Goal: Information Seeking & Learning: Check status

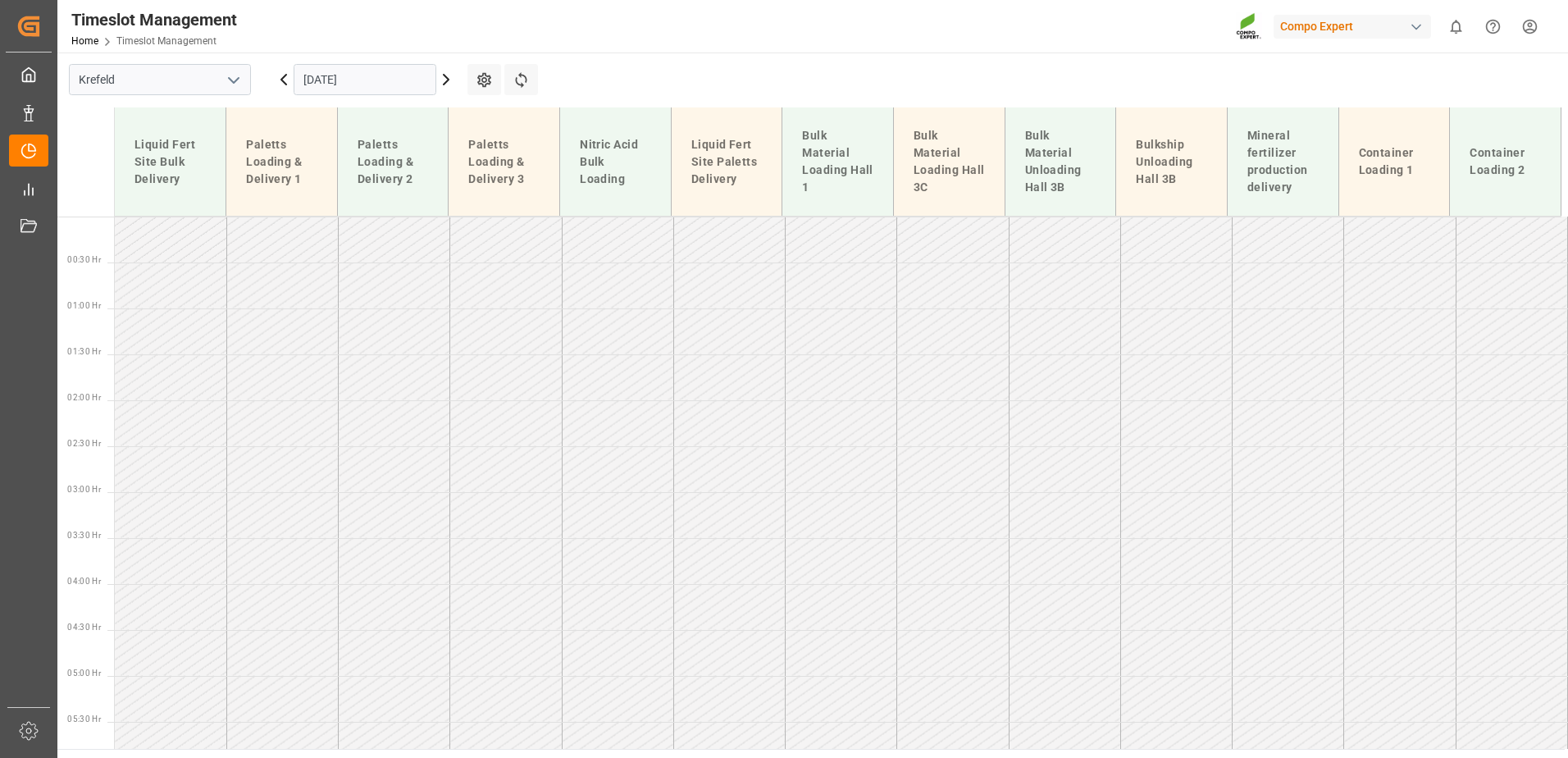
scroll to position [1052, 0]
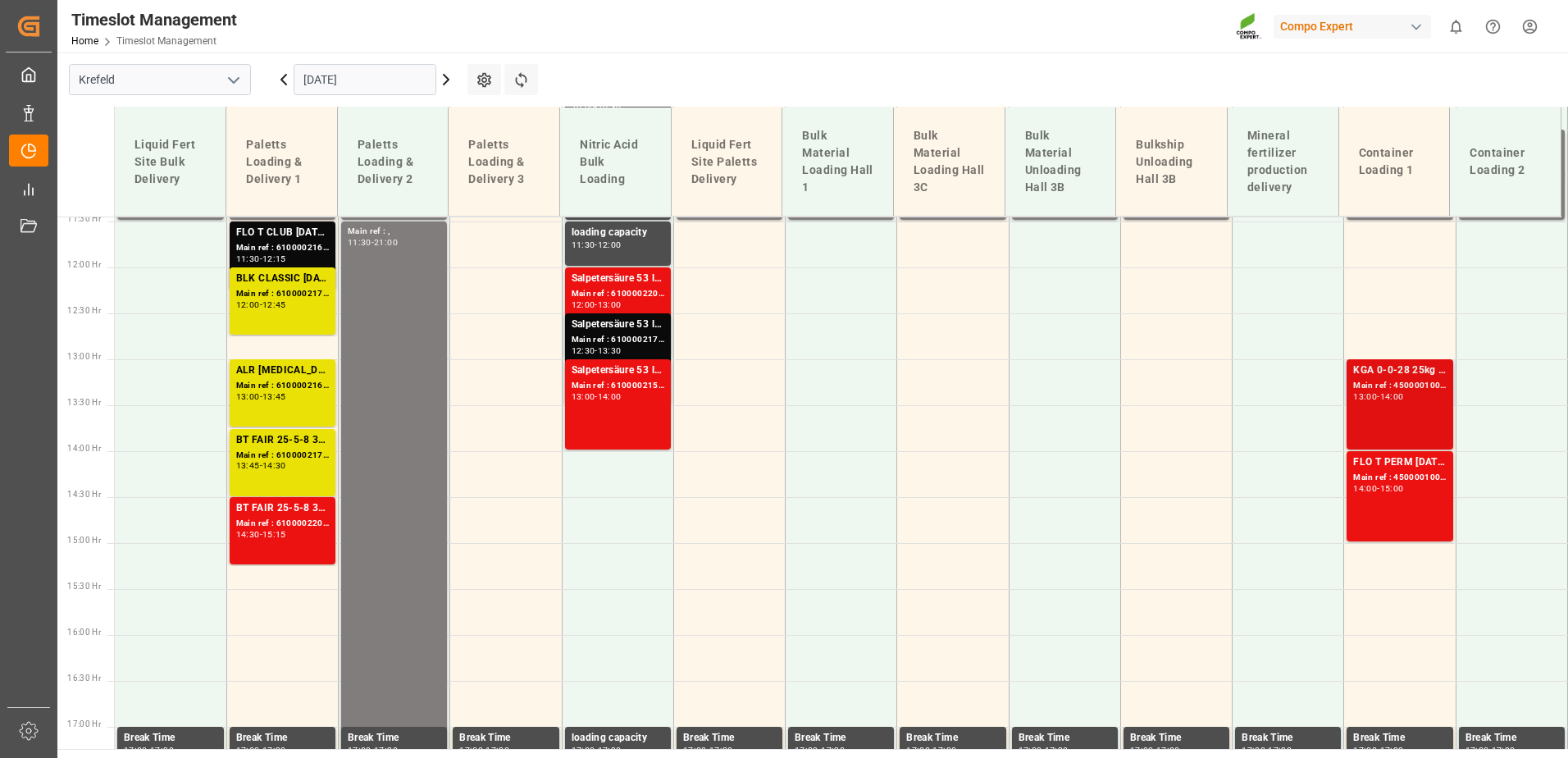
click at [1390, 397] on div "14:00" at bounding box center [1392, 397] width 24 height 7
click at [1393, 485] on div "15:00" at bounding box center [1392, 488] width 24 height 7
click at [1396, 401] on div "13:00 - 14:00" at bounding box center [1399, 398] width 93 height 9
click at [1366, 467] on div "FLO T PERM [DATE] 25kg (x42) INT" at bounding box center [1399, 462] width 93 height 17
click at [1368, 482] on div "Main ref : 4500001007, 2000001046" at bounding box center [1399, 478] width 93 height 14
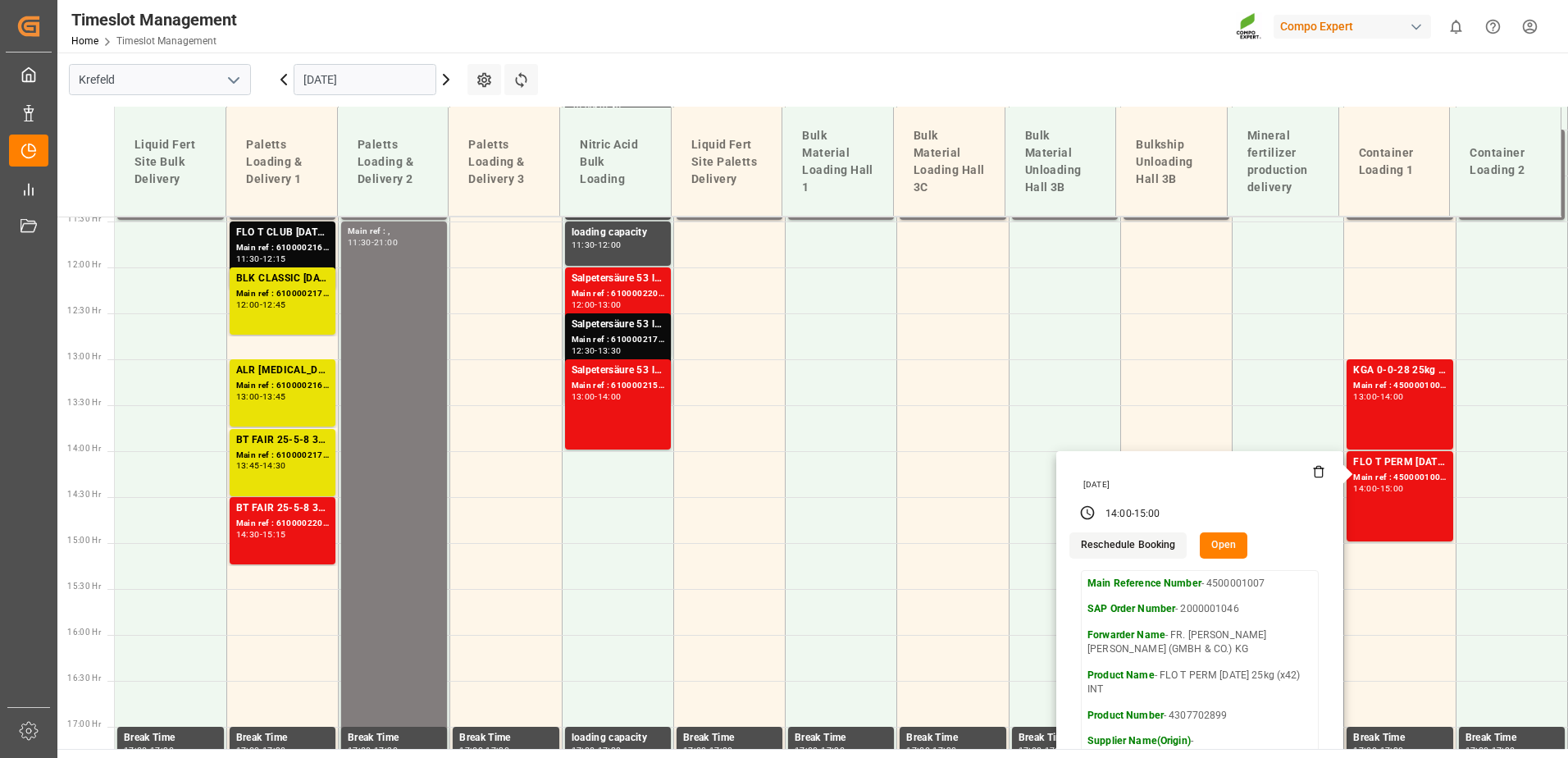
click at [915, 35] on div "Timeslot Management Home Timeslot Management Compo Expert 0 Notifications Only …" at bounding box center [806, 26] width 1522 height 53
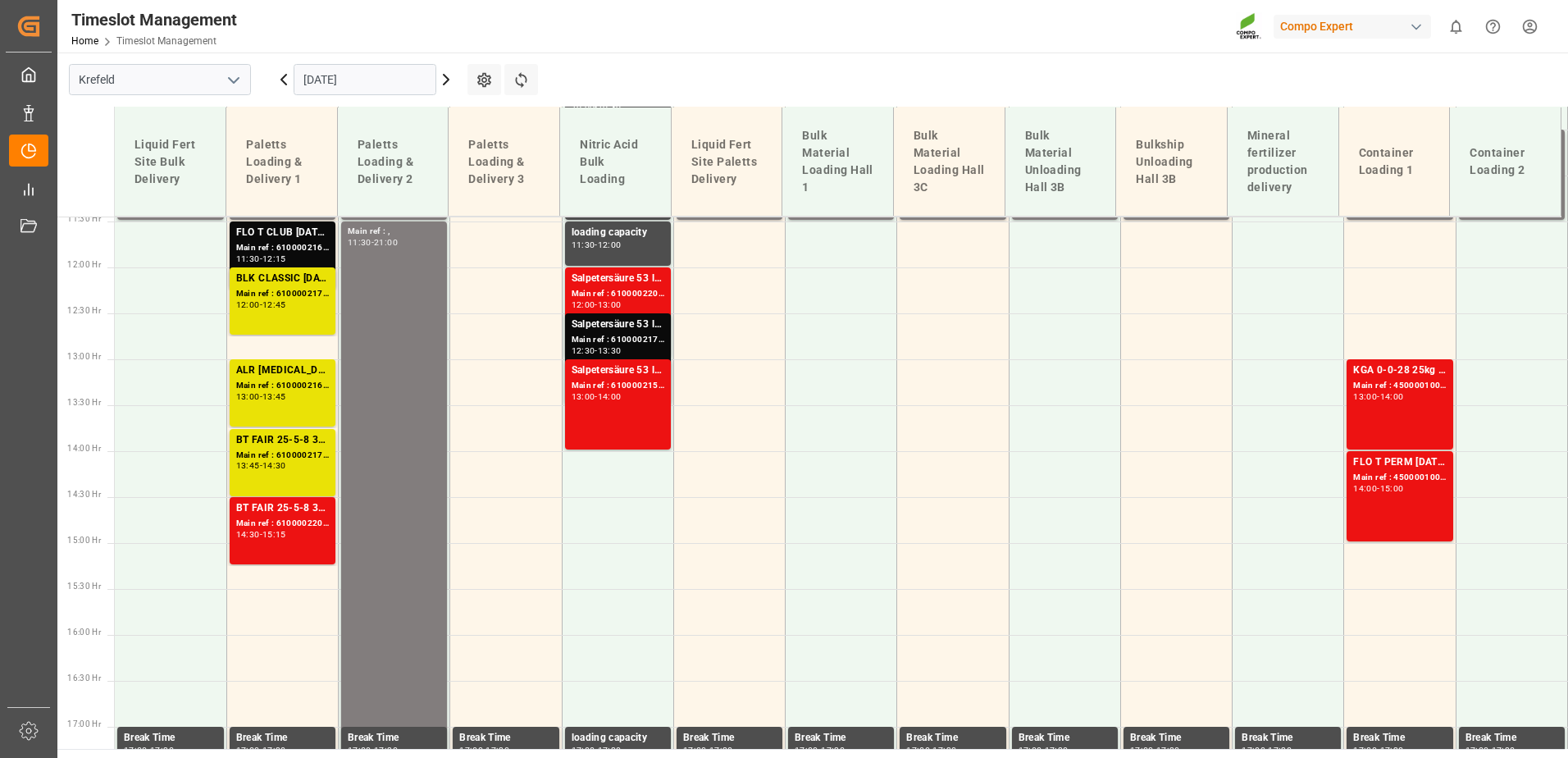
click at [405, 80] on input "[DATE]" at bounding box center [365, 79] width 143 height 31
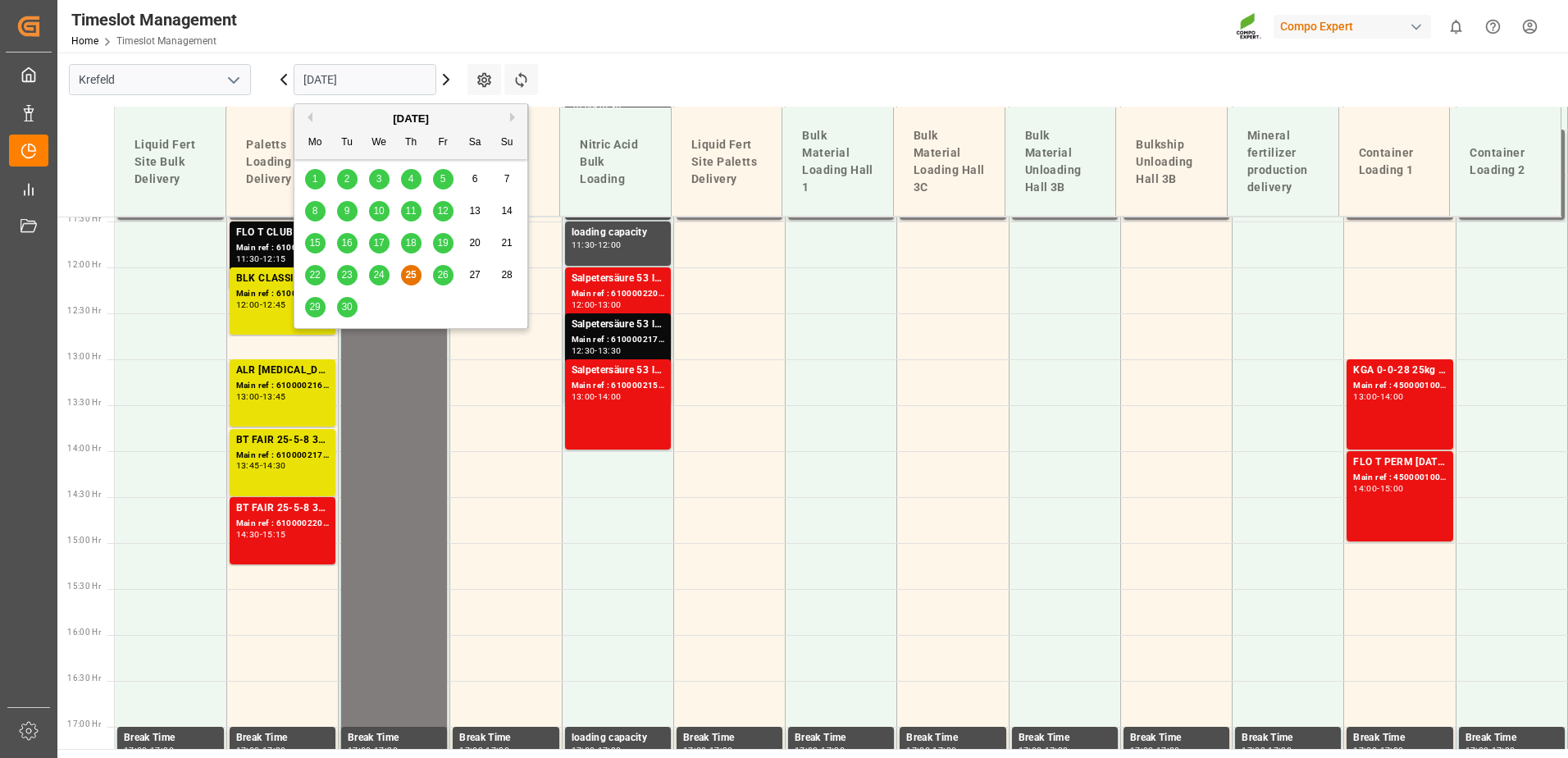
click at [316, 211] on span "8" at bounding box center [315, 211] width 6 height 11
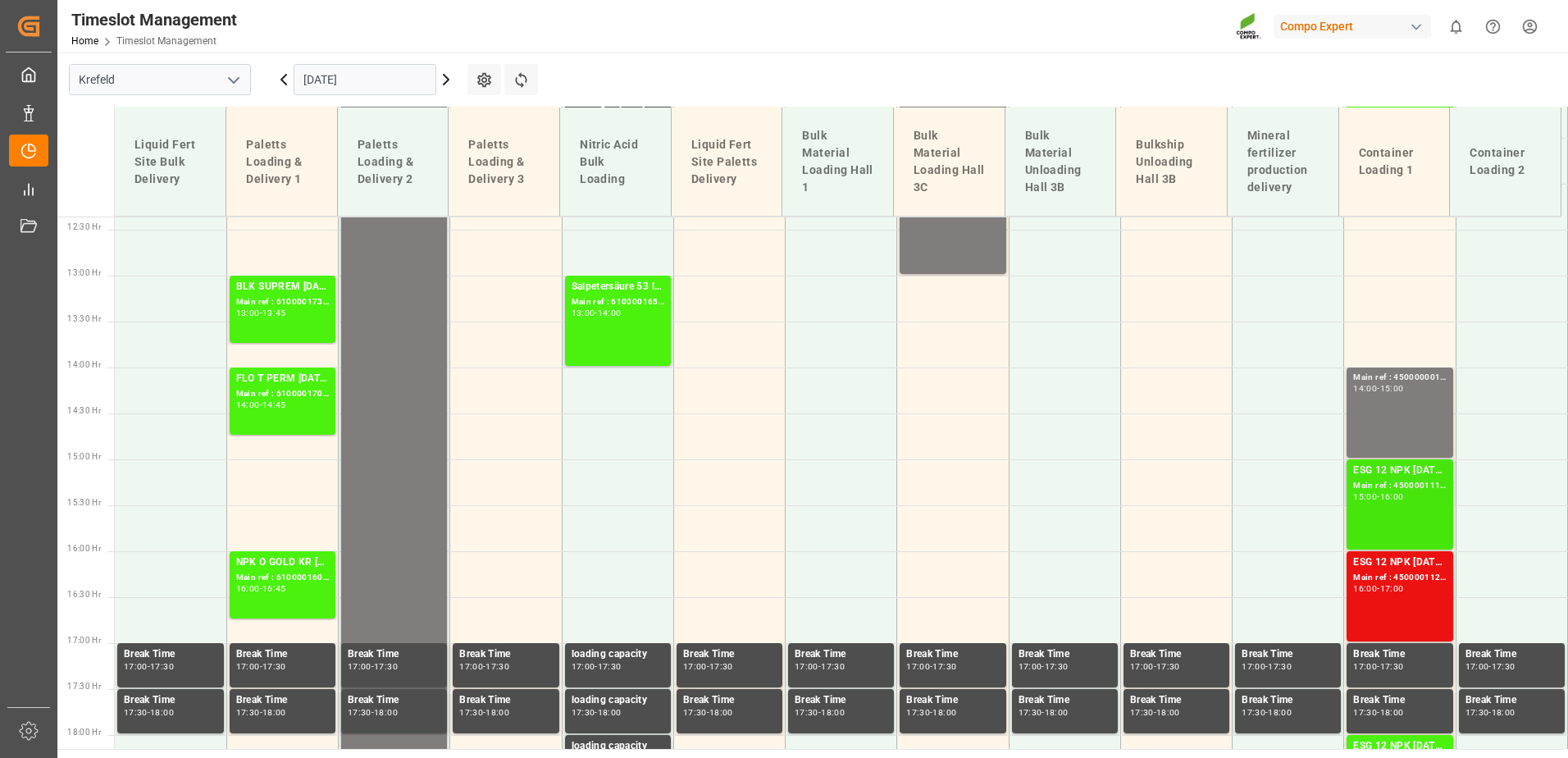
scroll to position [1143, 0]
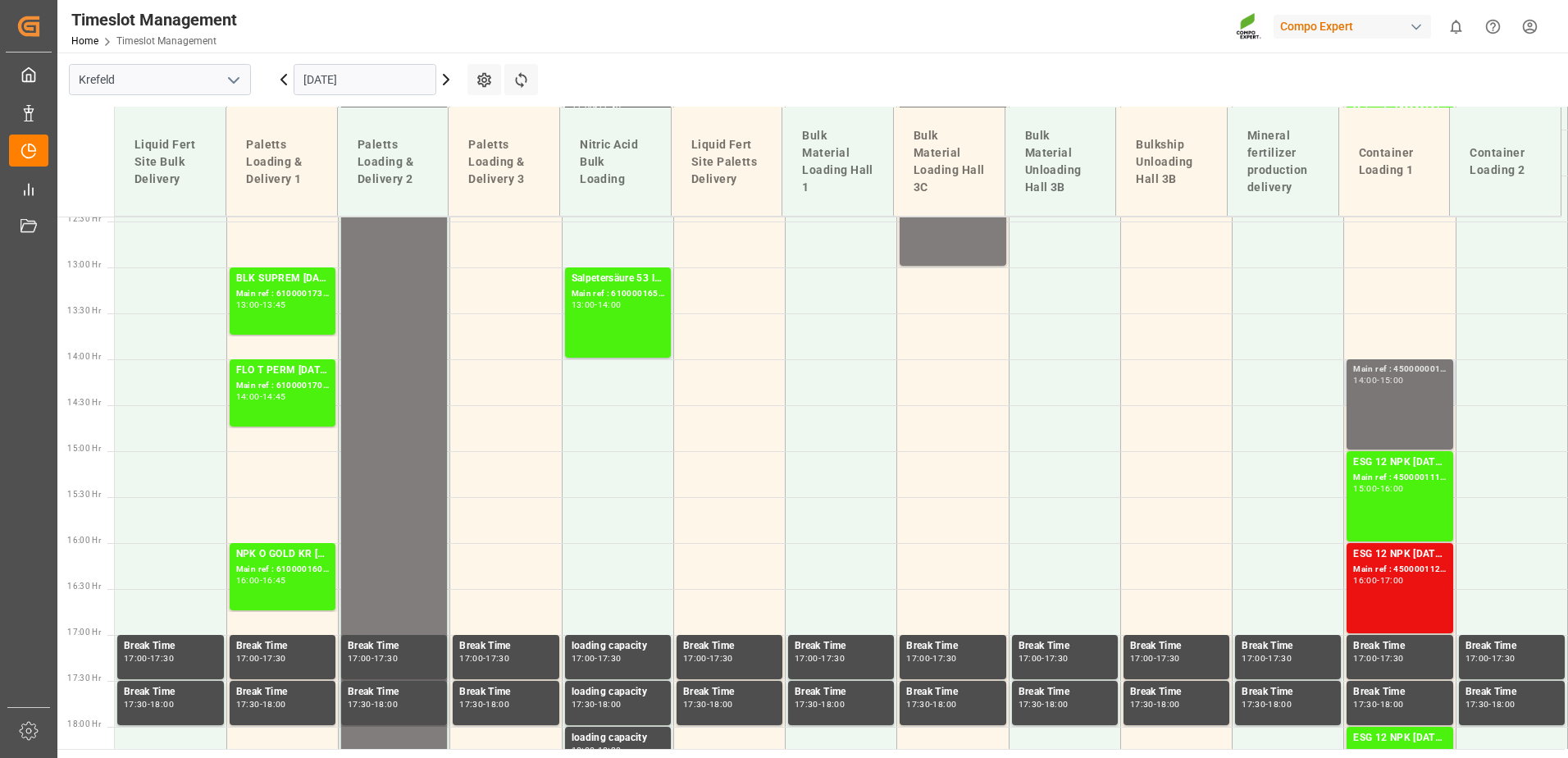
click at [1393, 402] on div "Main ref : 4500000012 ( Anlieferung), 14:00 - 15:00" at bounding box center [1399, 404] width 93 height 84
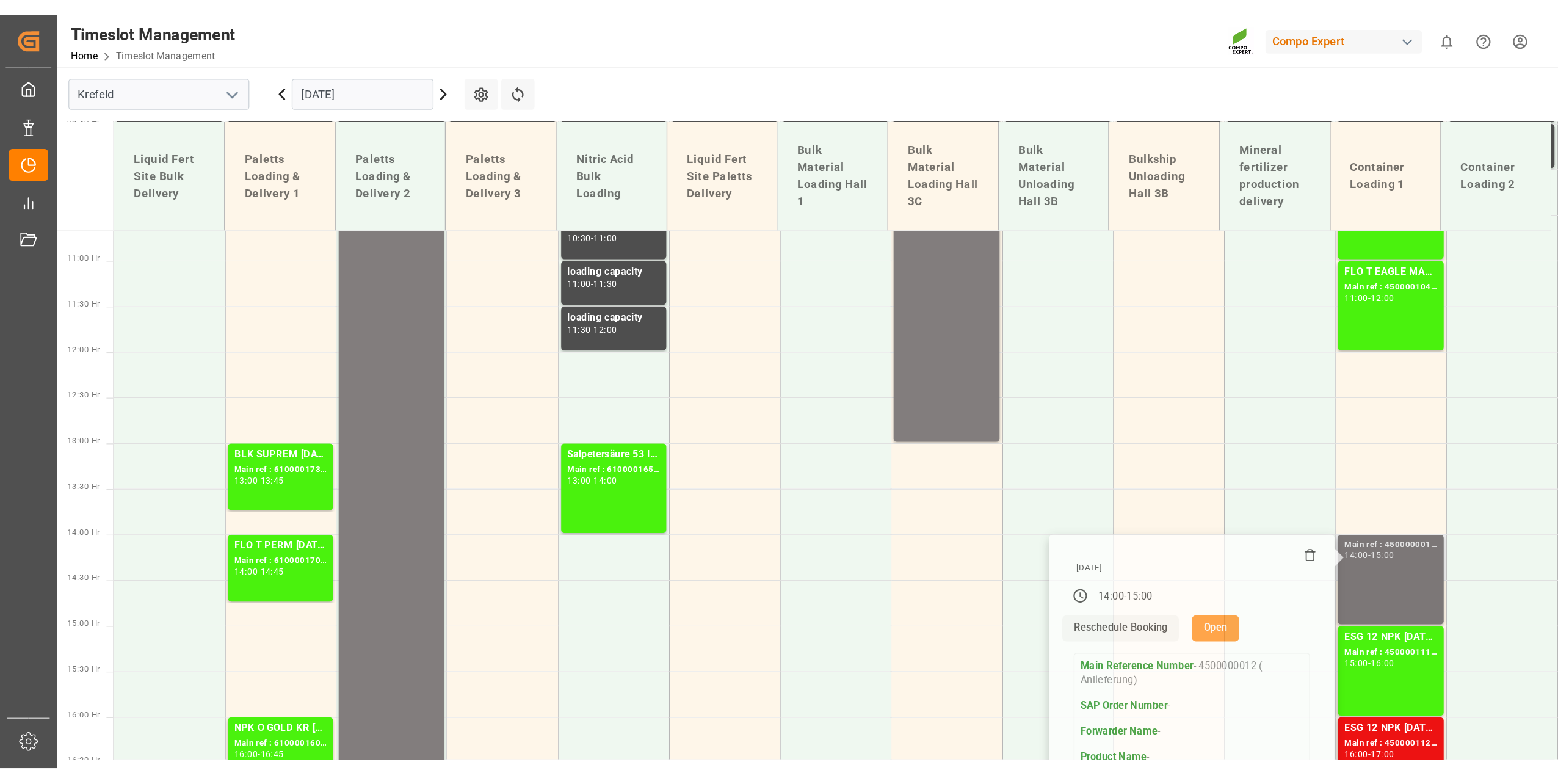
scroll to position [729, 0]
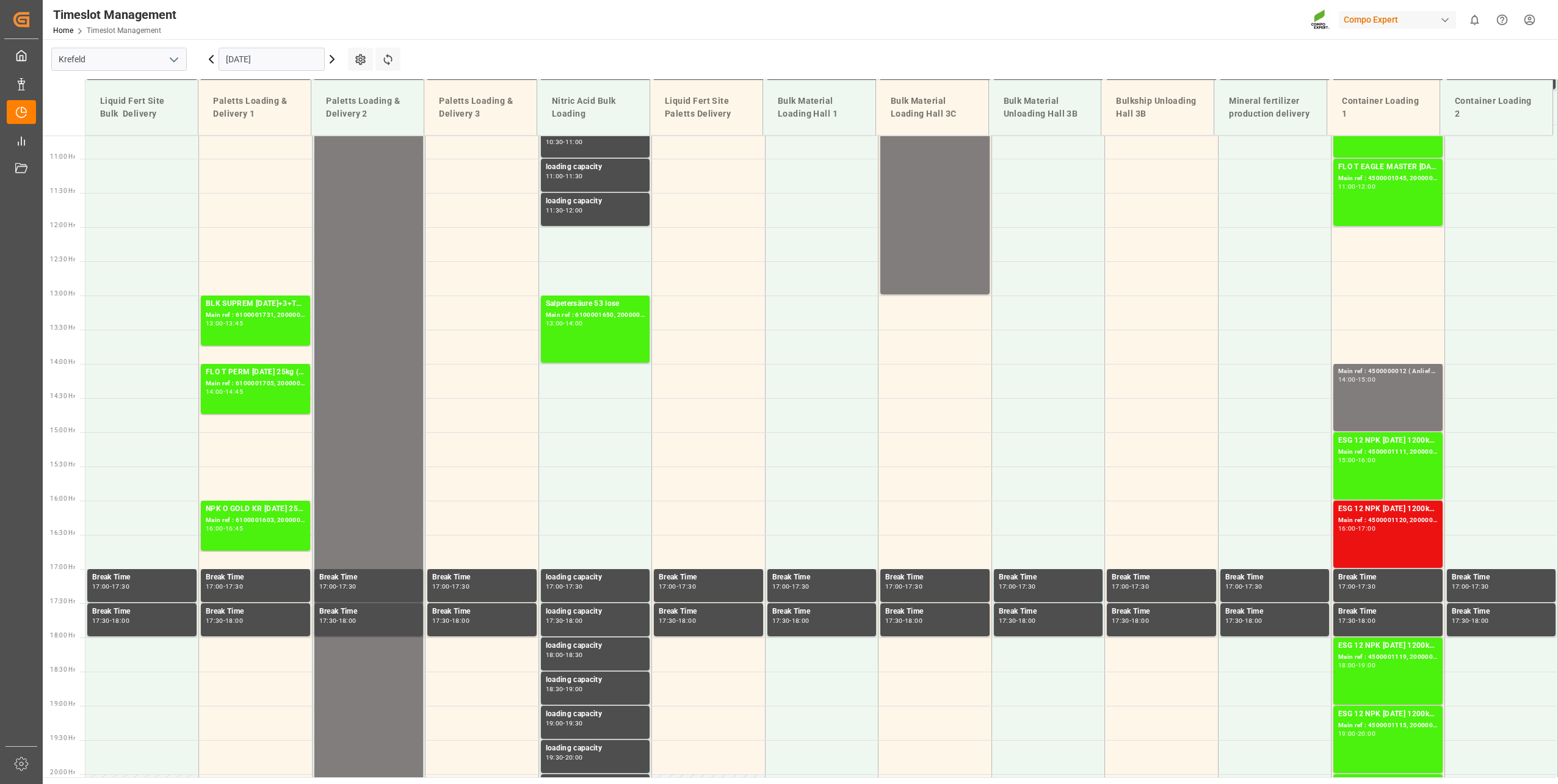
click at [274, 49] on input "[DATE]" at bounding box center [272, 59] width 106 height 23
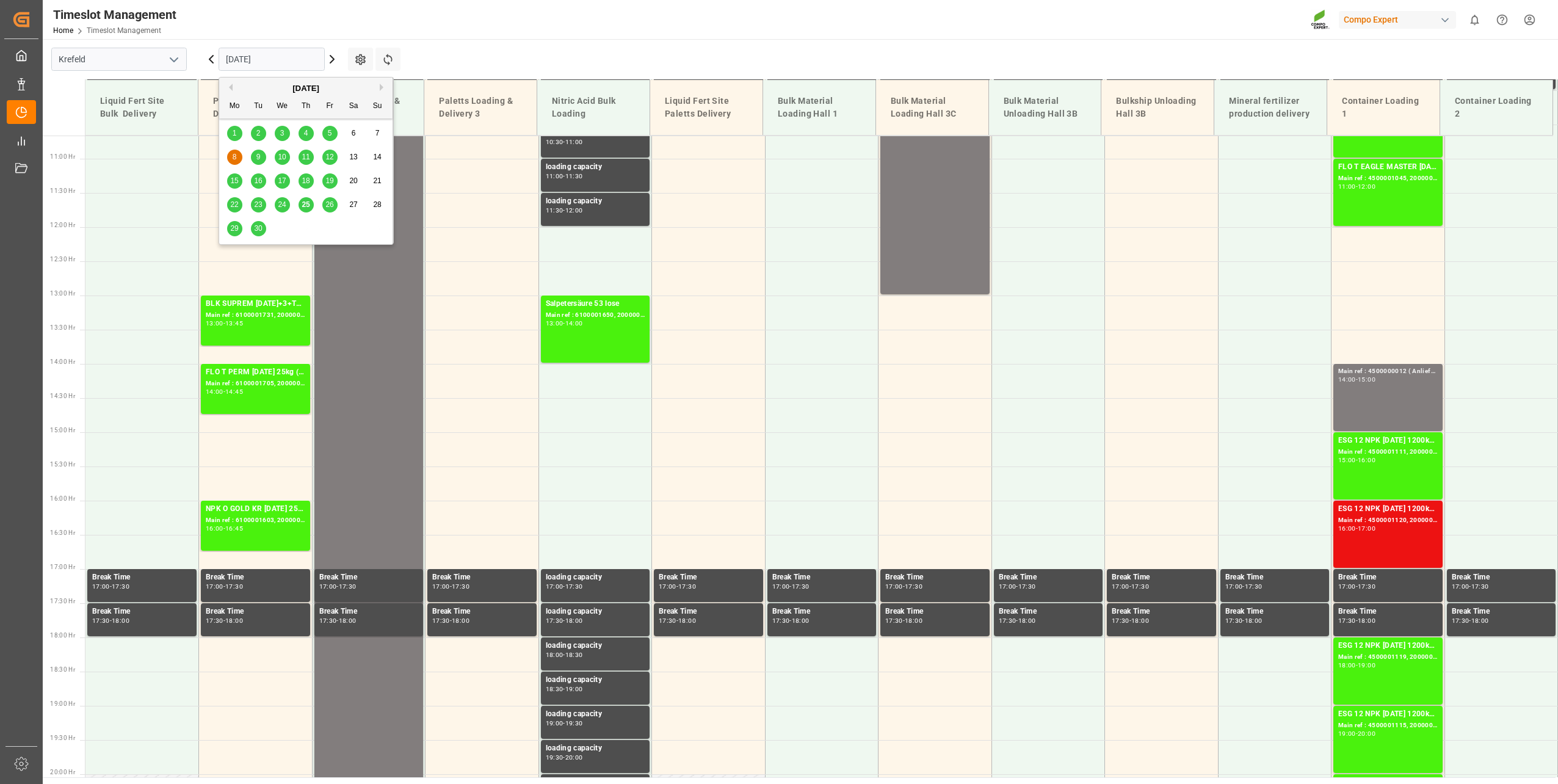
click at [304, 203] on span "25" at bounding box center [306, 204] width 8 height 9
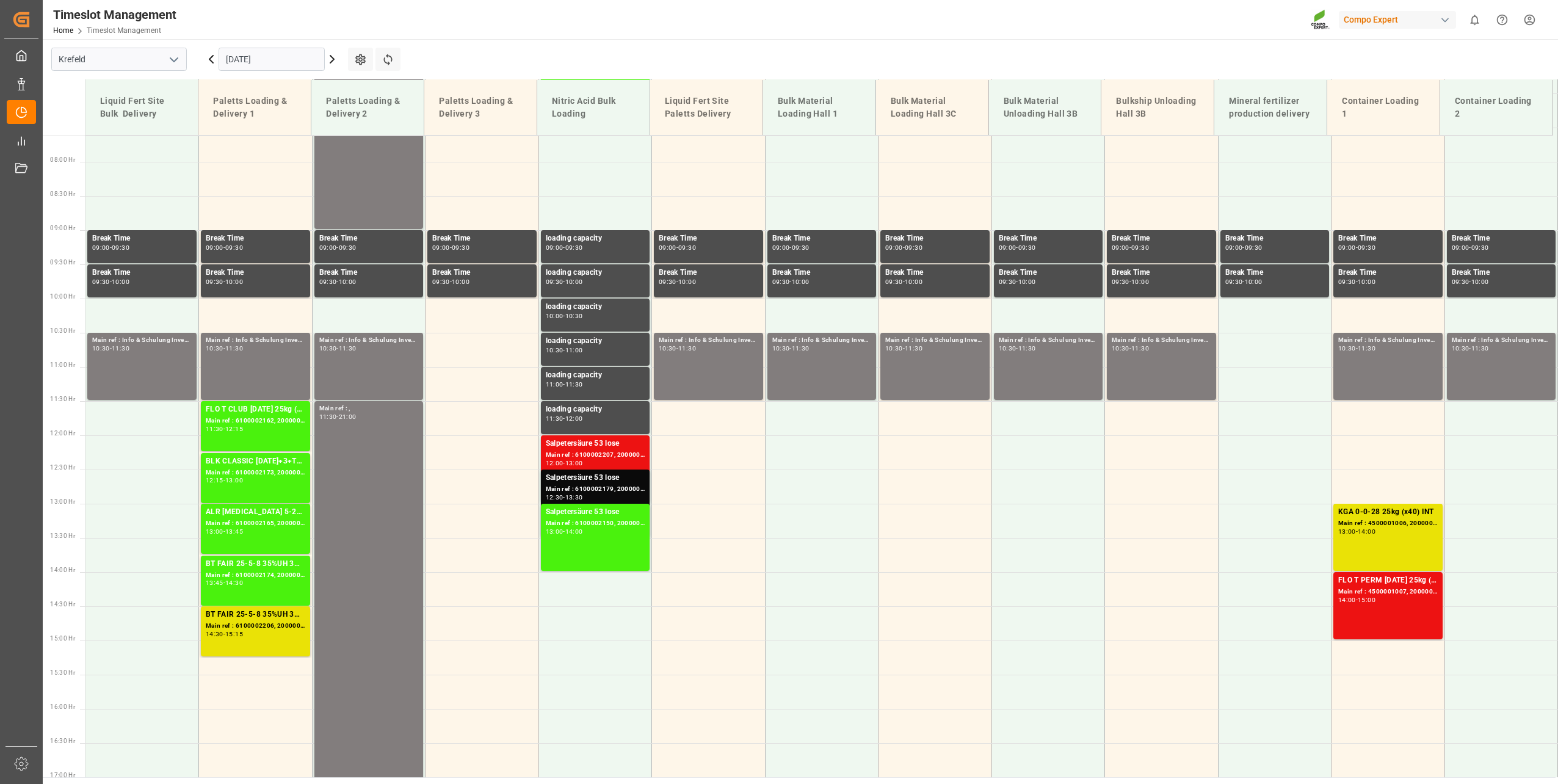
click at [255, 61] on input "[DATE]" at bounding box center [272, 59] width 106 height 23
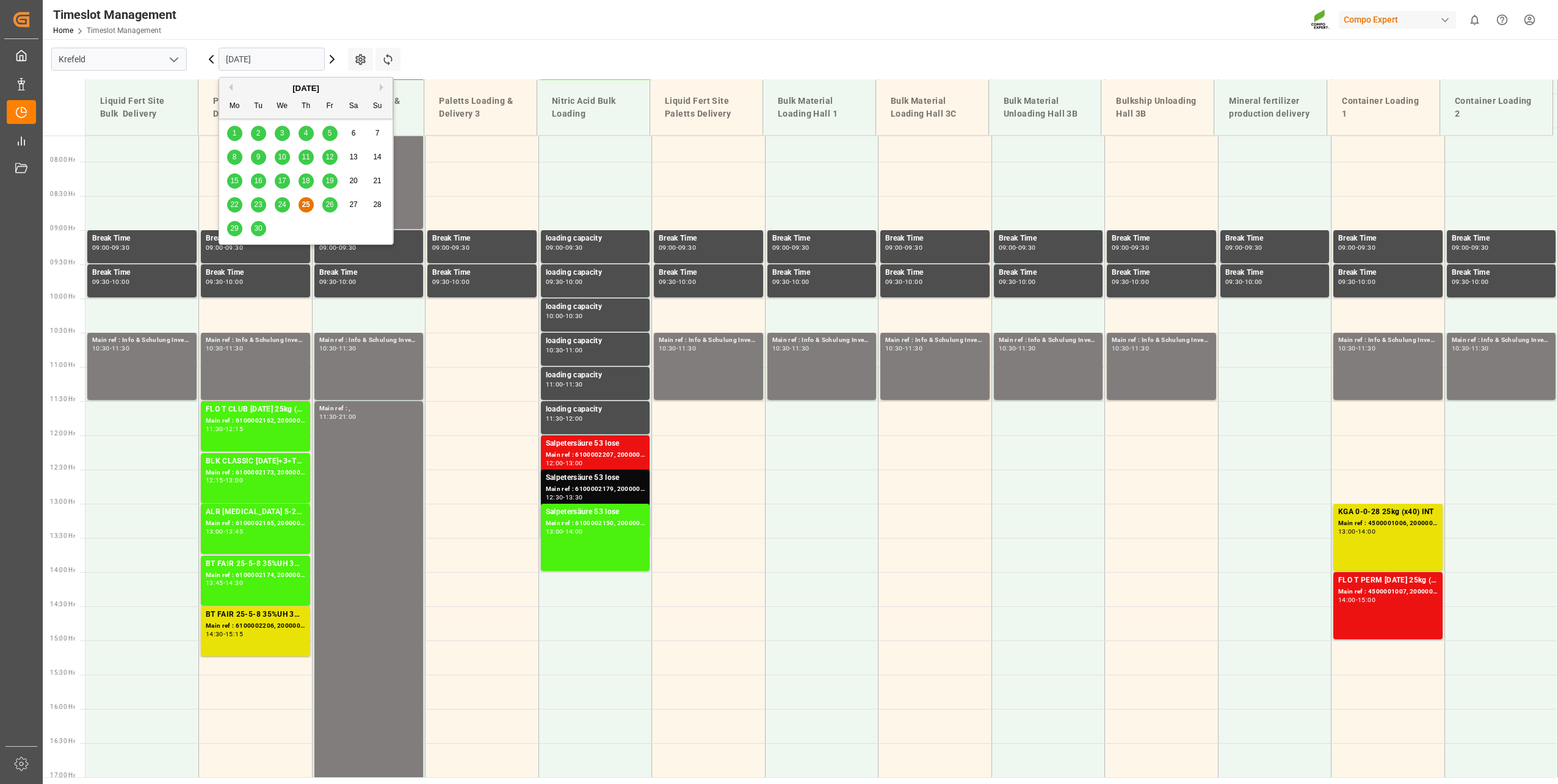
scroll to position [520, 0]
click at [326, 201] on span "26" at bounding box center [329, 204] width 8 height 9
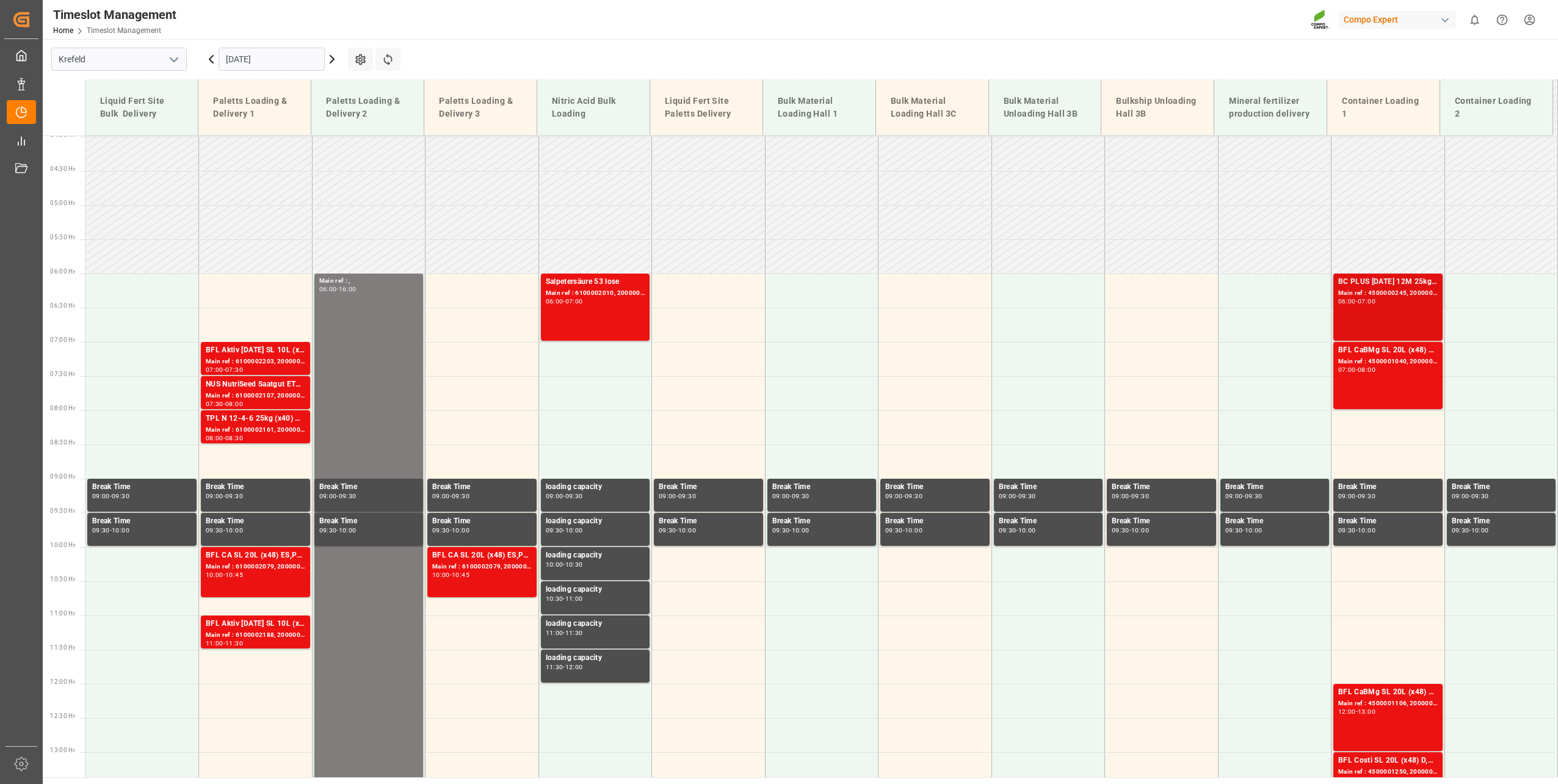
click at [1167, 294] on div "Main ref : 4500000245, 2000000163" at bounding box center [1389, 293] width 100 height 10
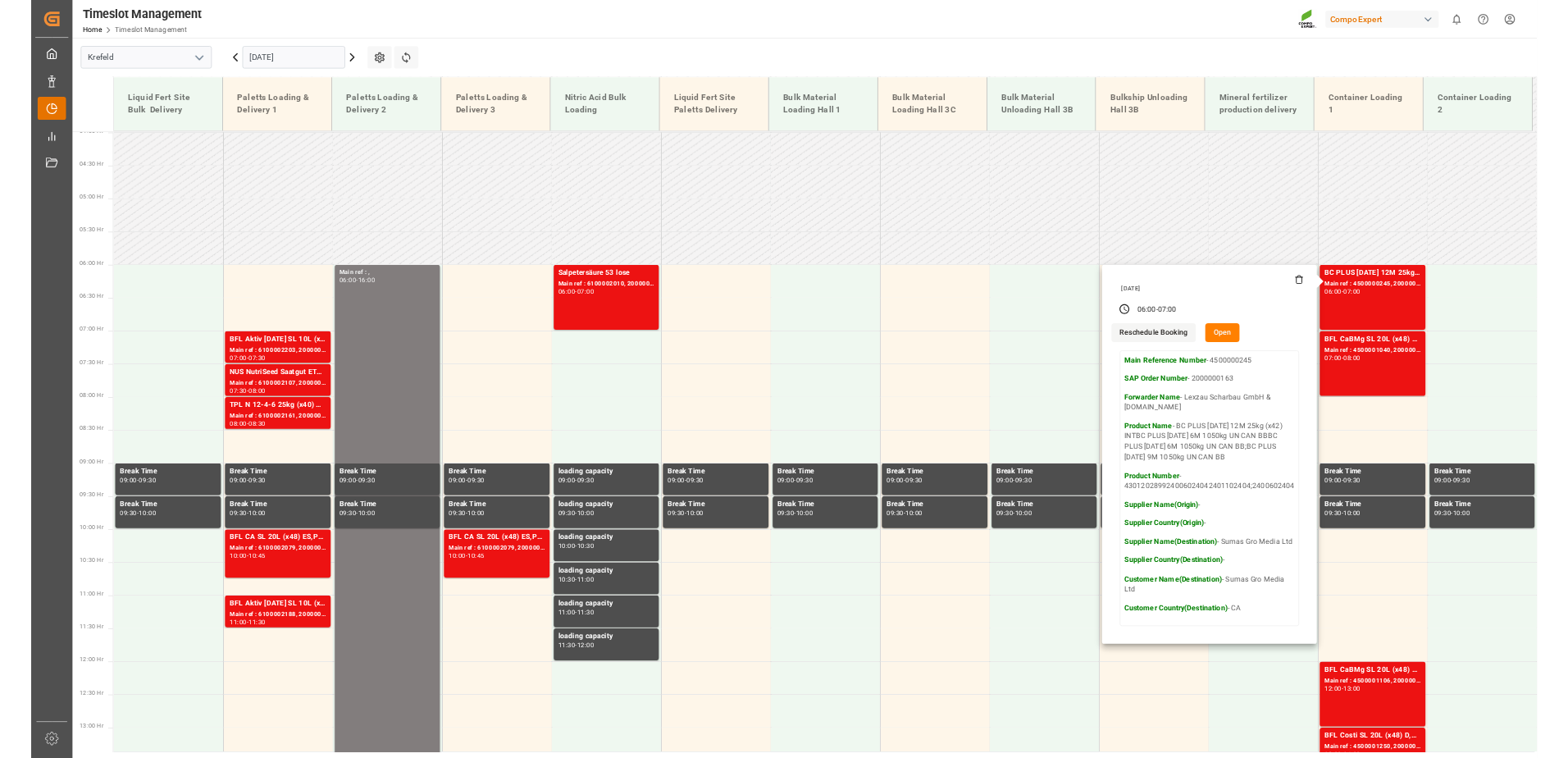
scroll to position [364, 0]
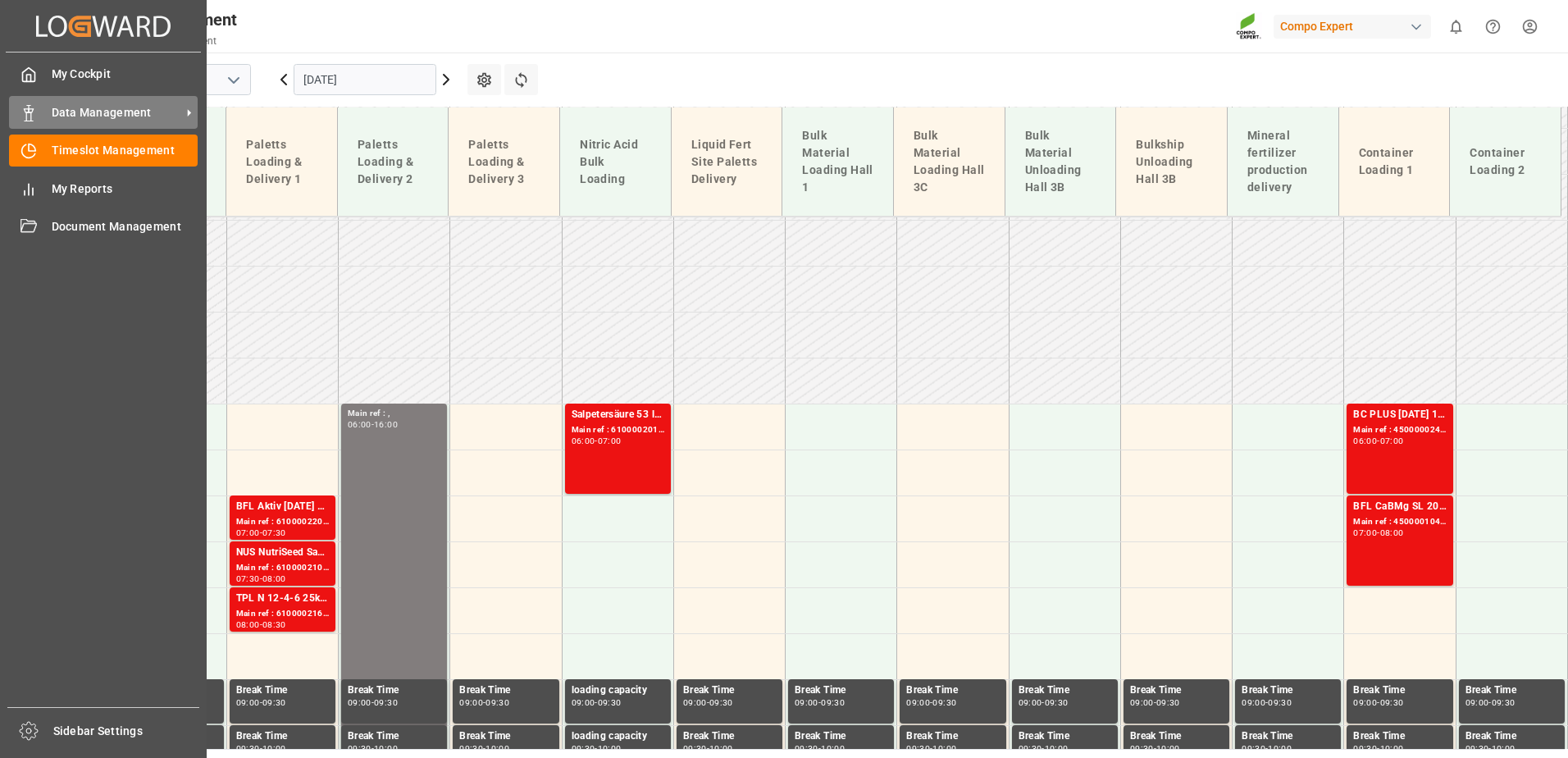
click at [45, 115] on div "Data Management Data Management" at bounding box center [103, 112] width 189 height 32
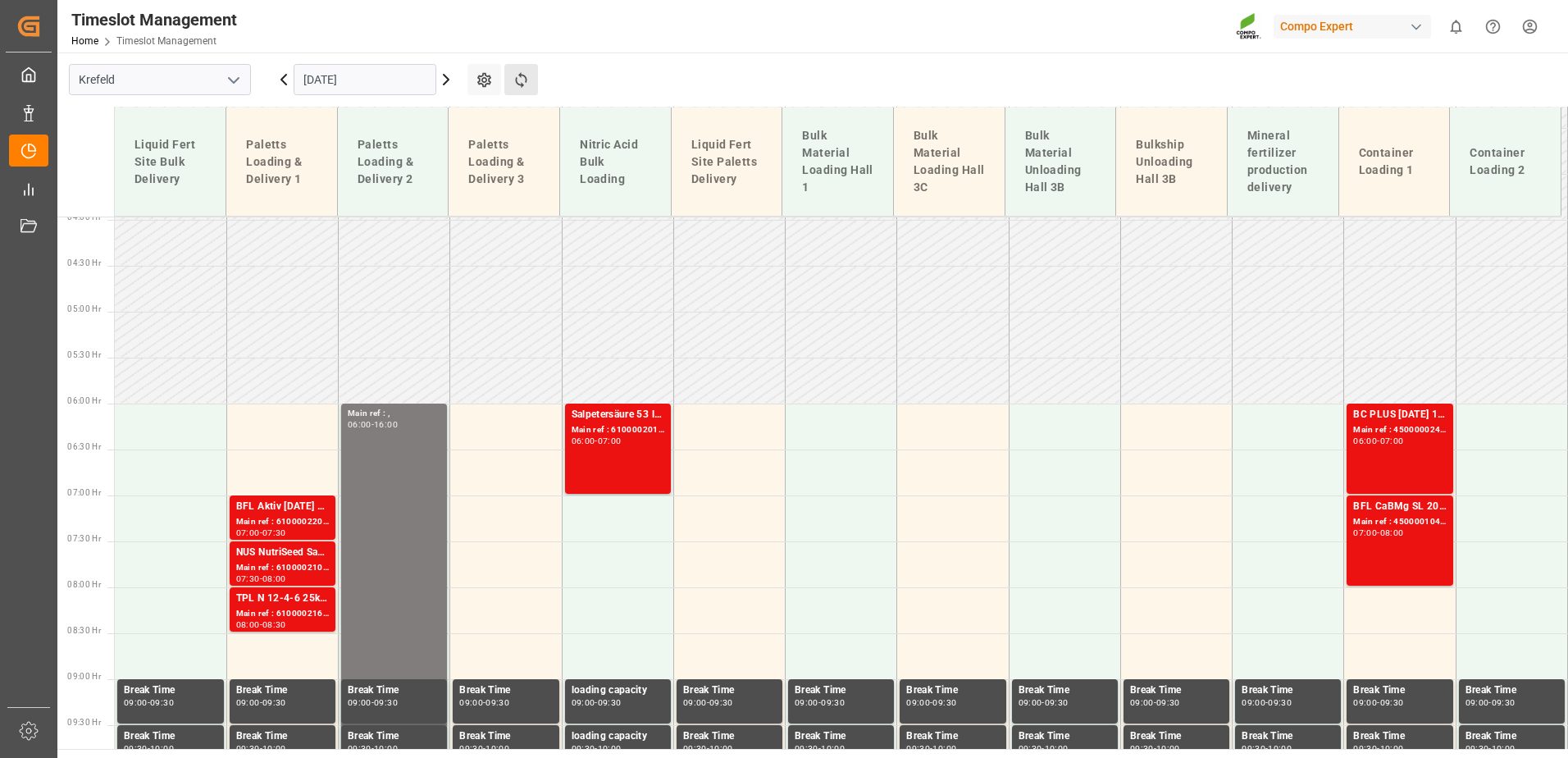
click at [606, 59] on main "[GEOGRAPHIC_DATA] [DATE] Settings Refresh Time Slots Liquid Fert Site Bulk Deli…" at bounding box center [811, 401] width 1507 height 696
click at [360, 79] on input "[DATE]" at bounding box center [365, 79] width 143 height 31
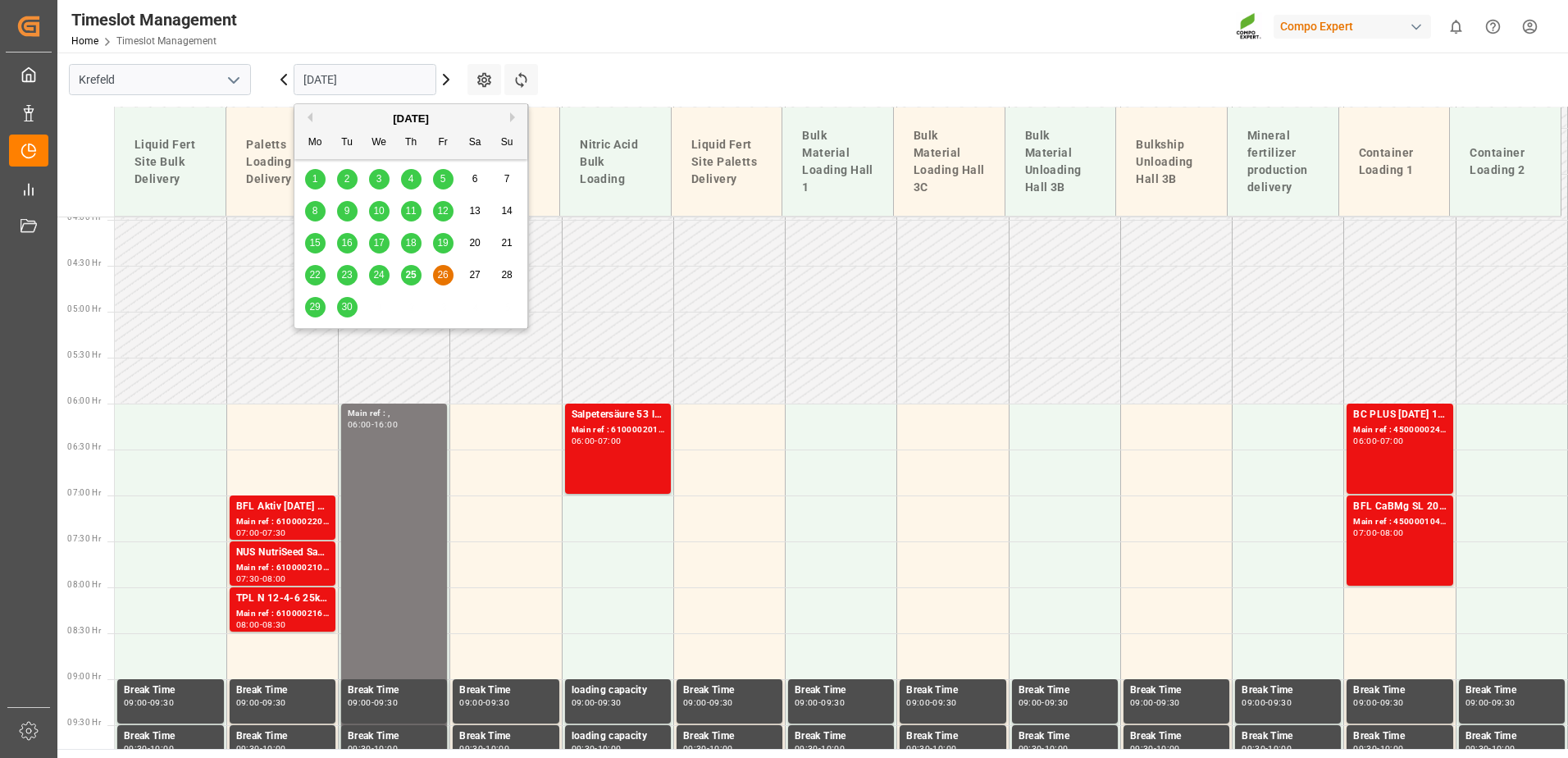
click at [315, 310] on span "29" at bounding box center [315, 306] width 11 height 11
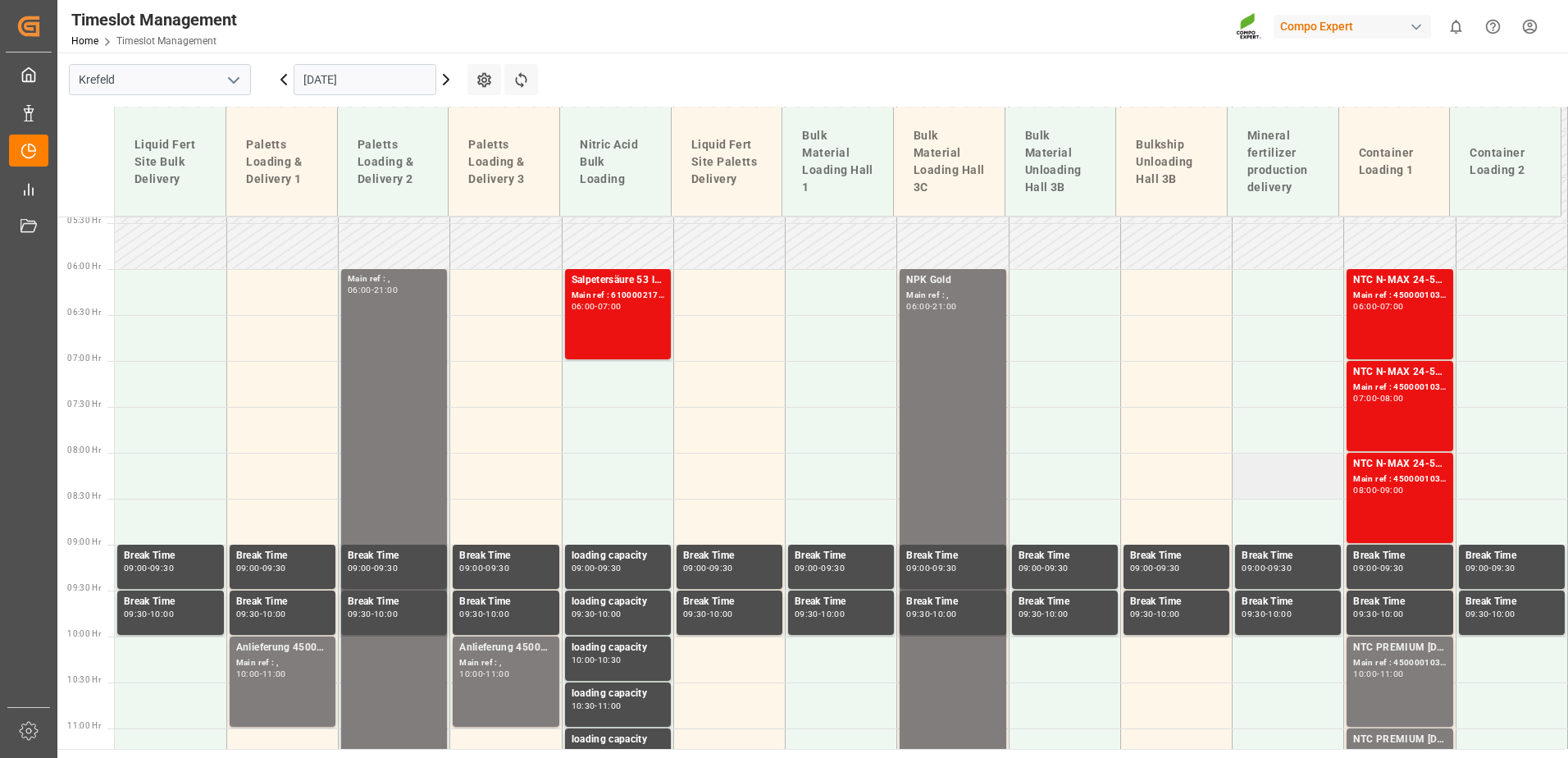
scroll to position [498, 0]
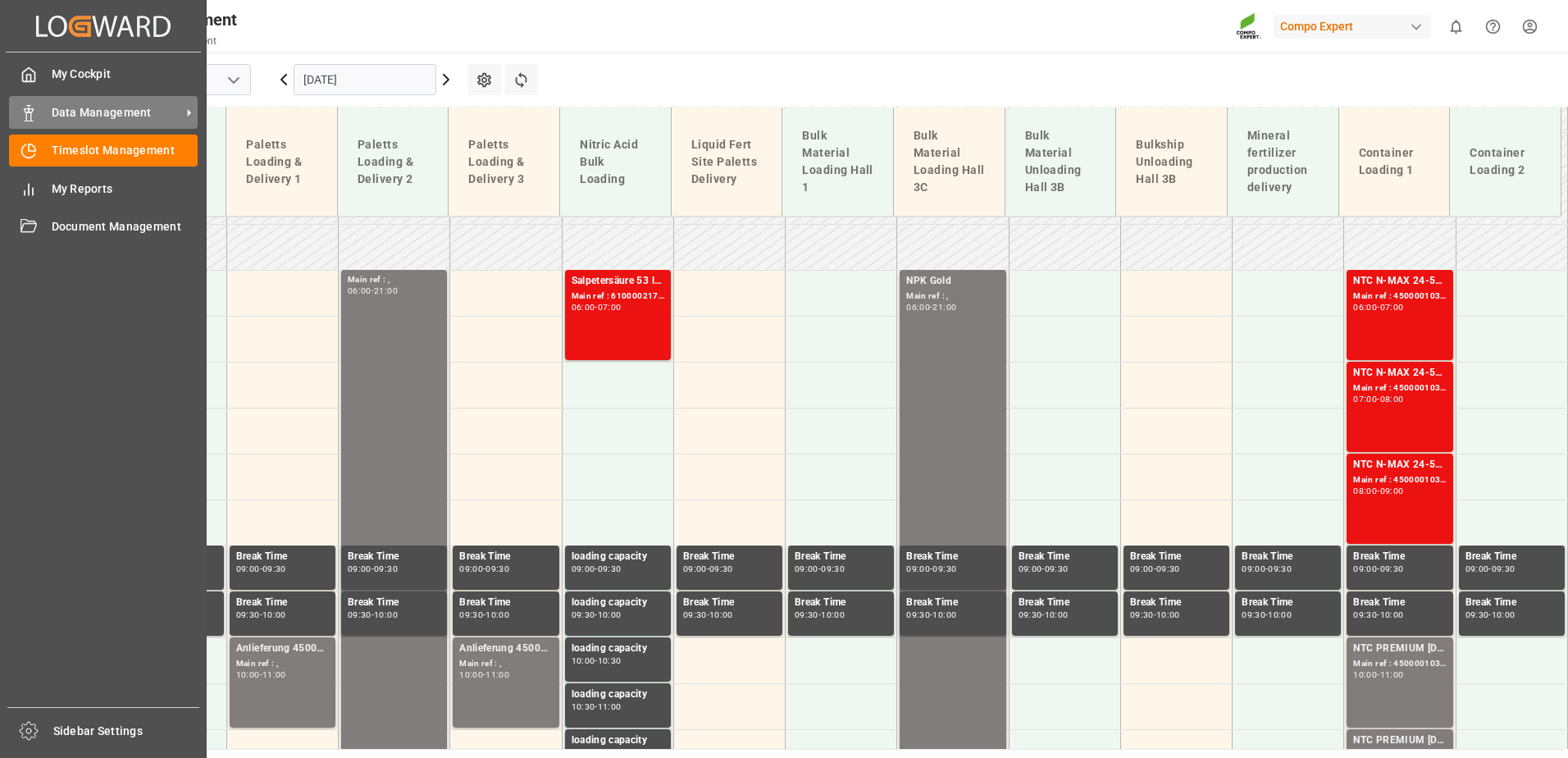
click at [44, 109] on div "Data Management Data Management" at bounding box center [103, 112] width 189 height 32
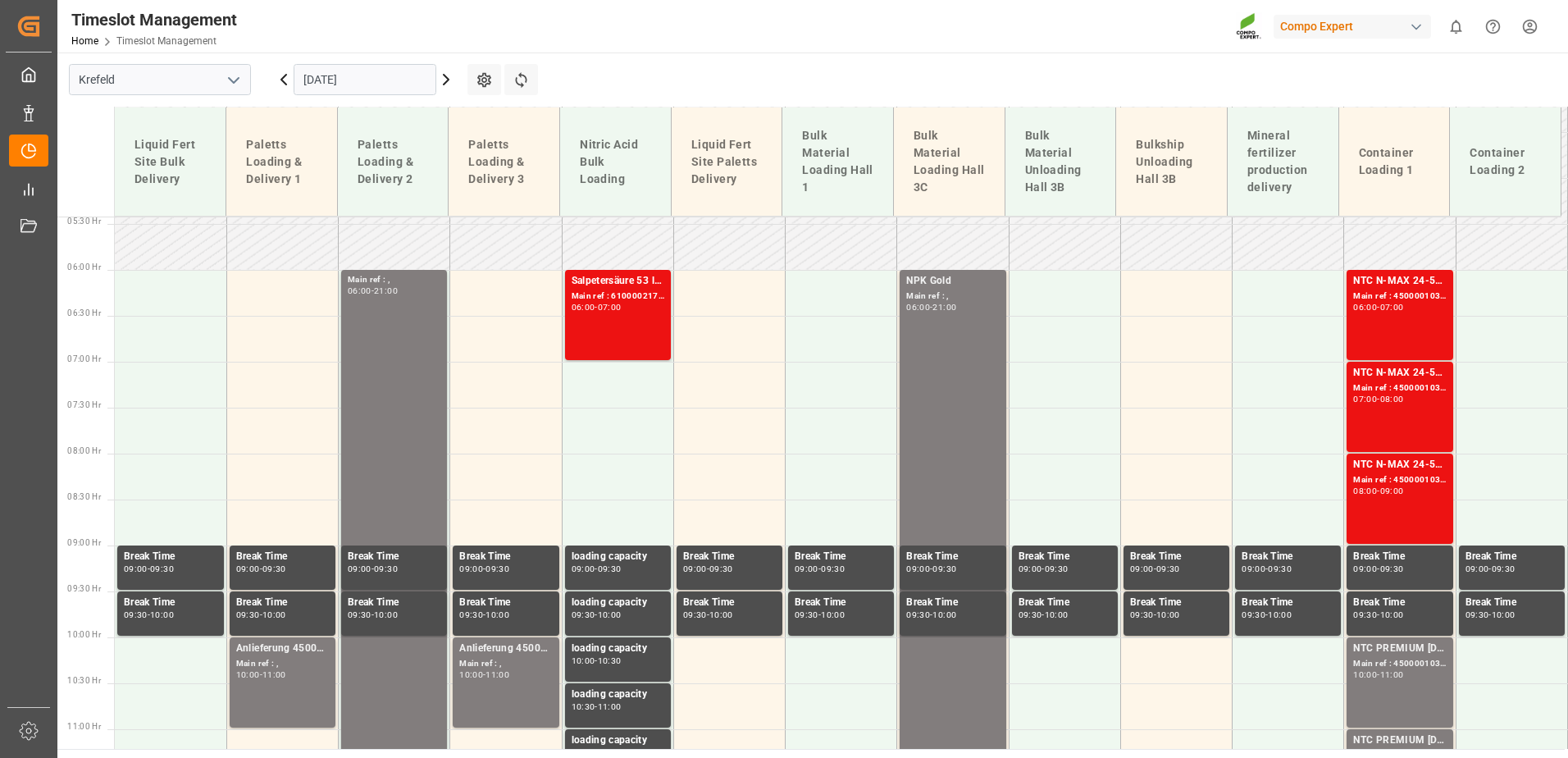
click at [340, 83] on input "[DATE]" at bounding box center [365, 79] width 143 height 31
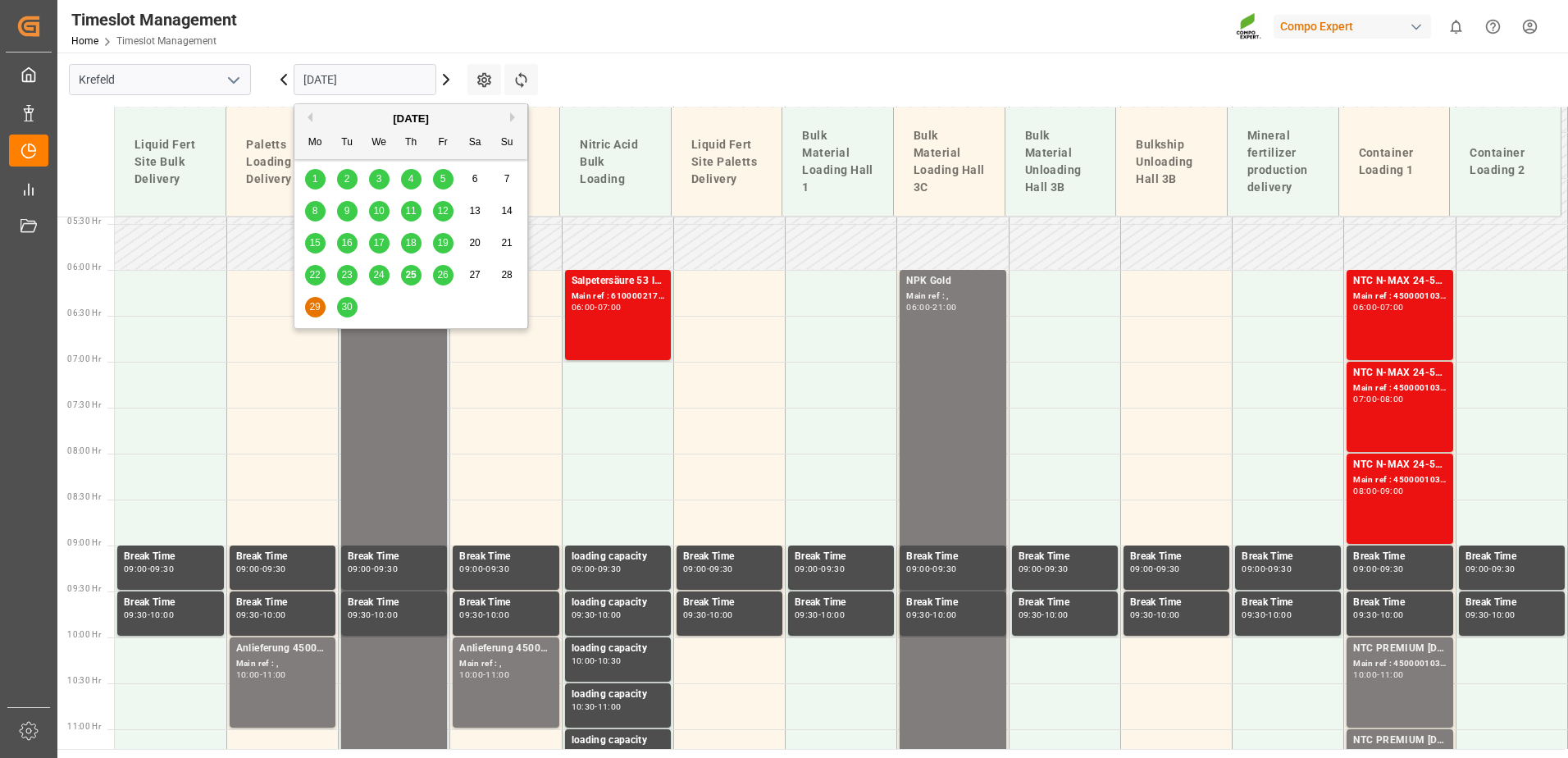
click at [350, 303] on span "30" at bounding box center [346, 306] width 11 height 11
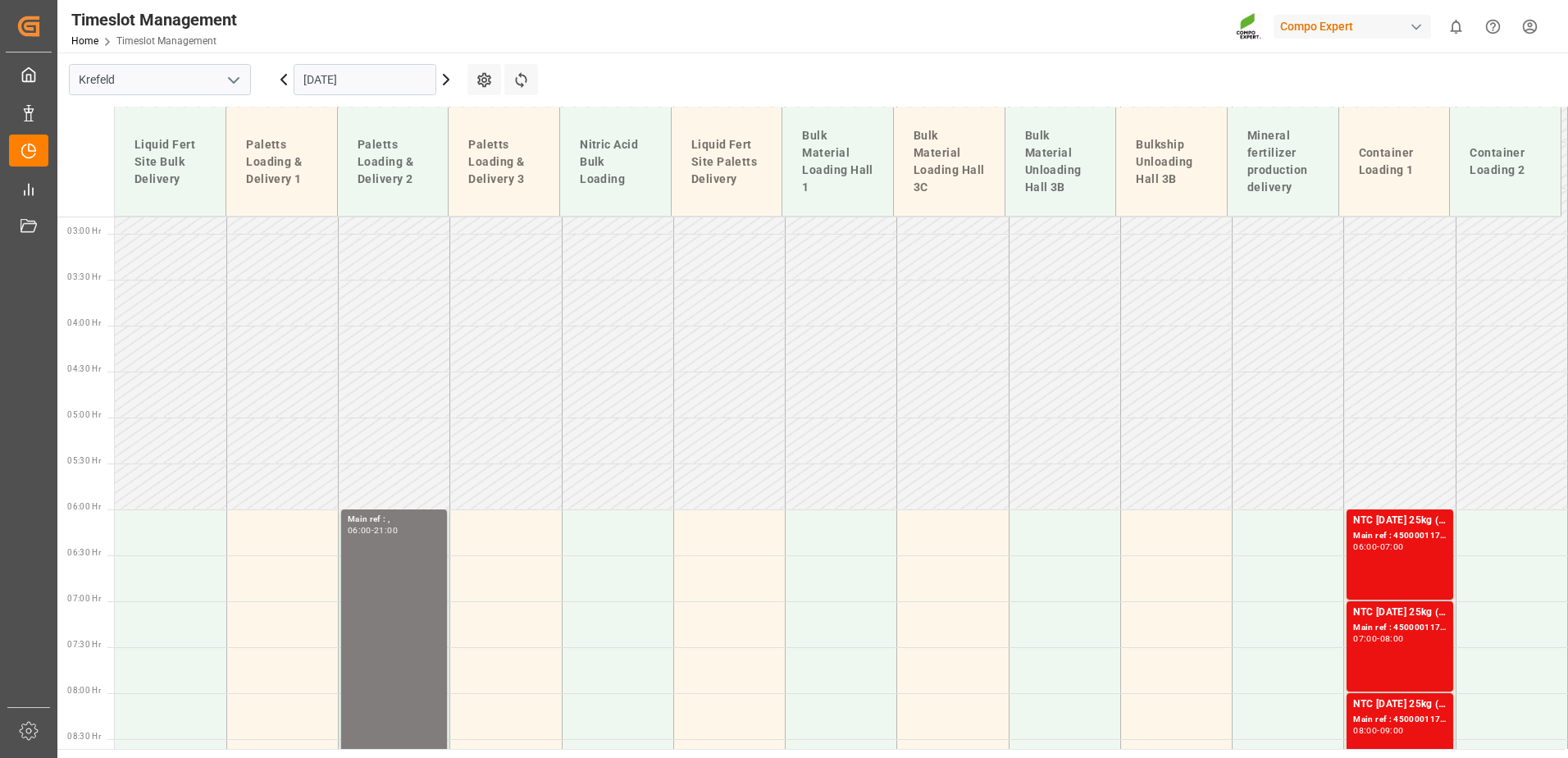
scroll to position [257, 0]
click at [372, 71] on input "[DATE]" at bounding box center [365, 79] width 143 height 31
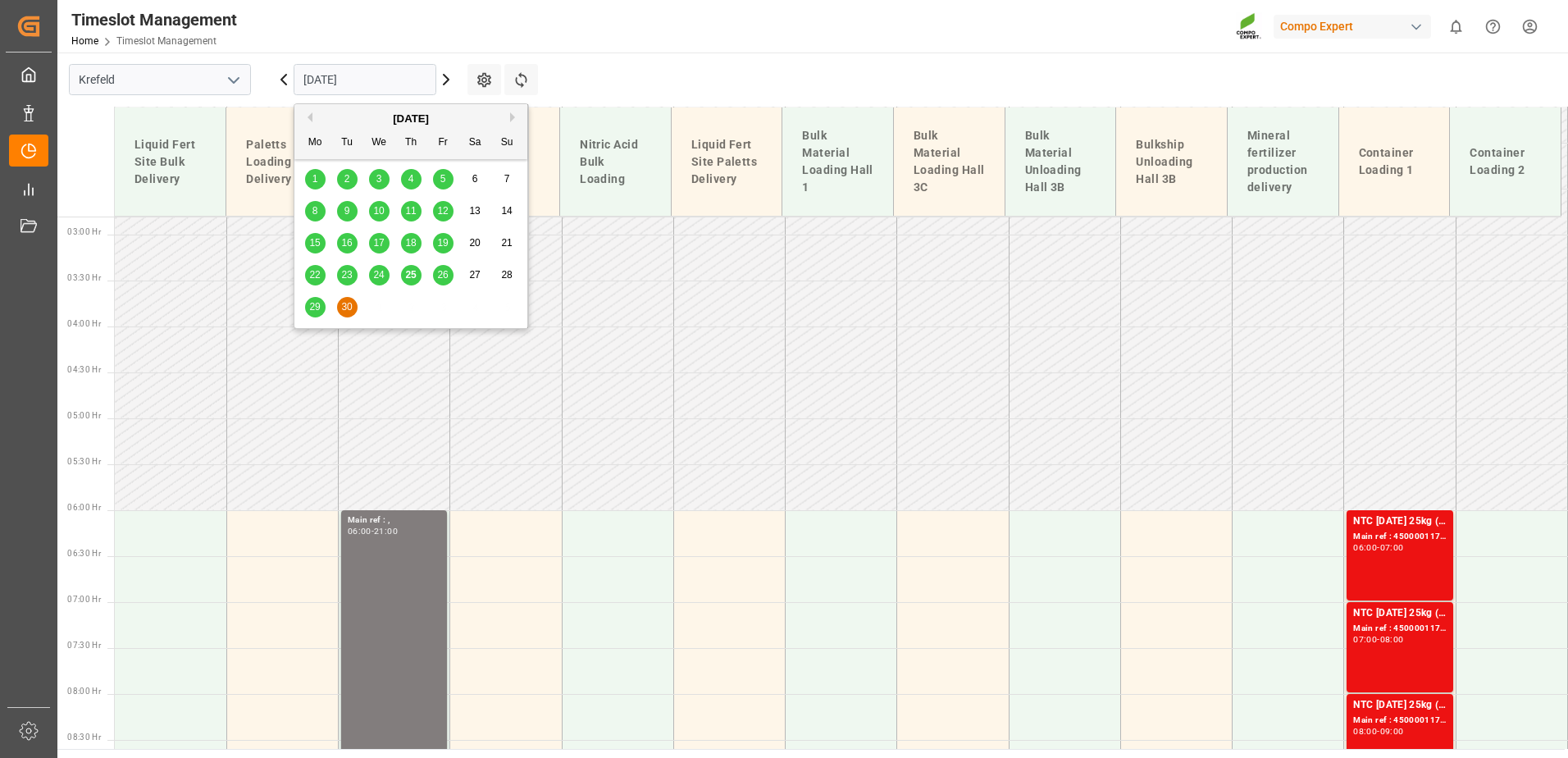
click at [414, 277] on span "25" at bounding box center [411, 274] width 11 height 11
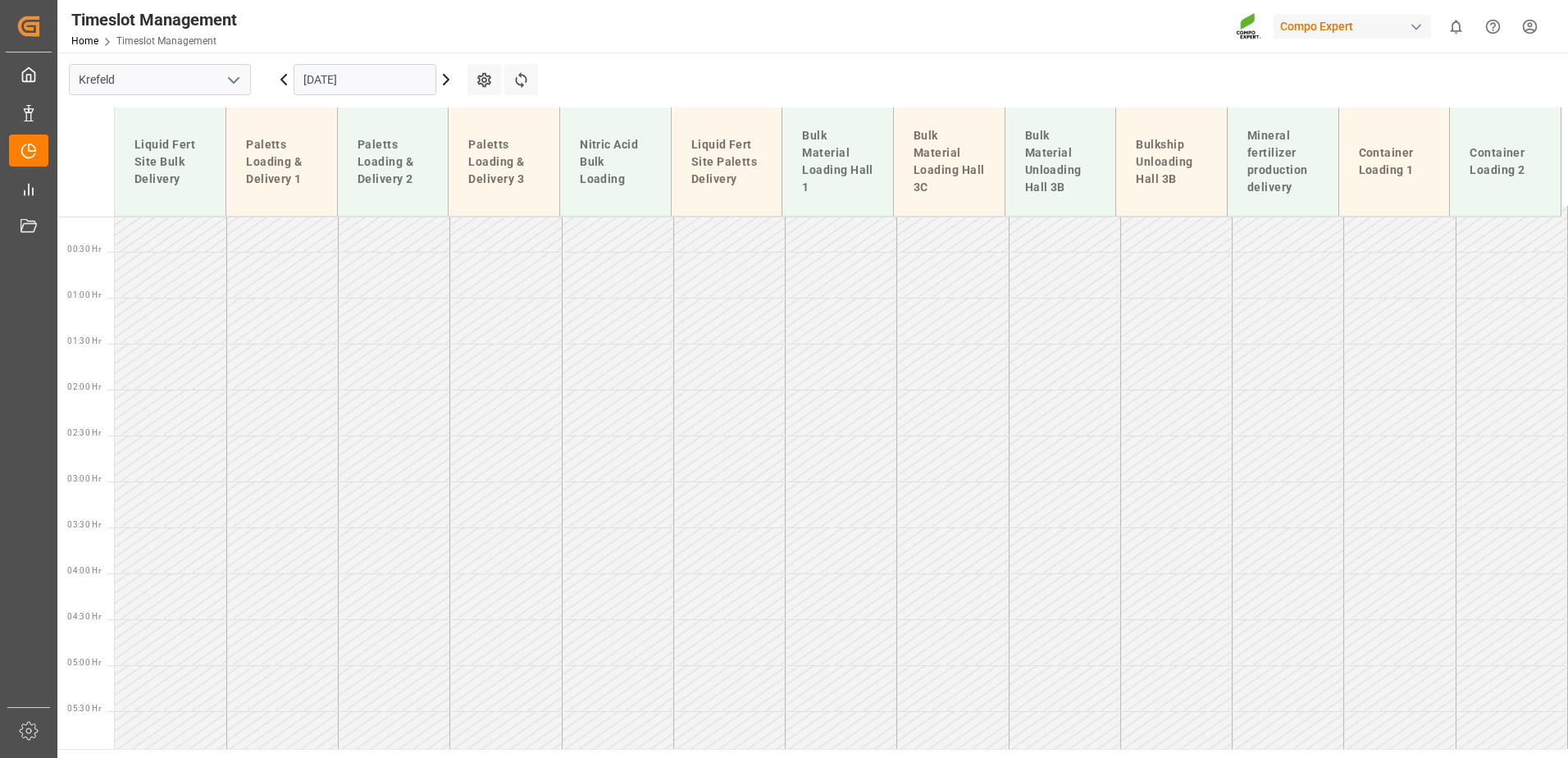
scroll to position [0, 0]
click at [373, 78] on input "[DATE]" at bounding box center [365, 79] width 143 height 31
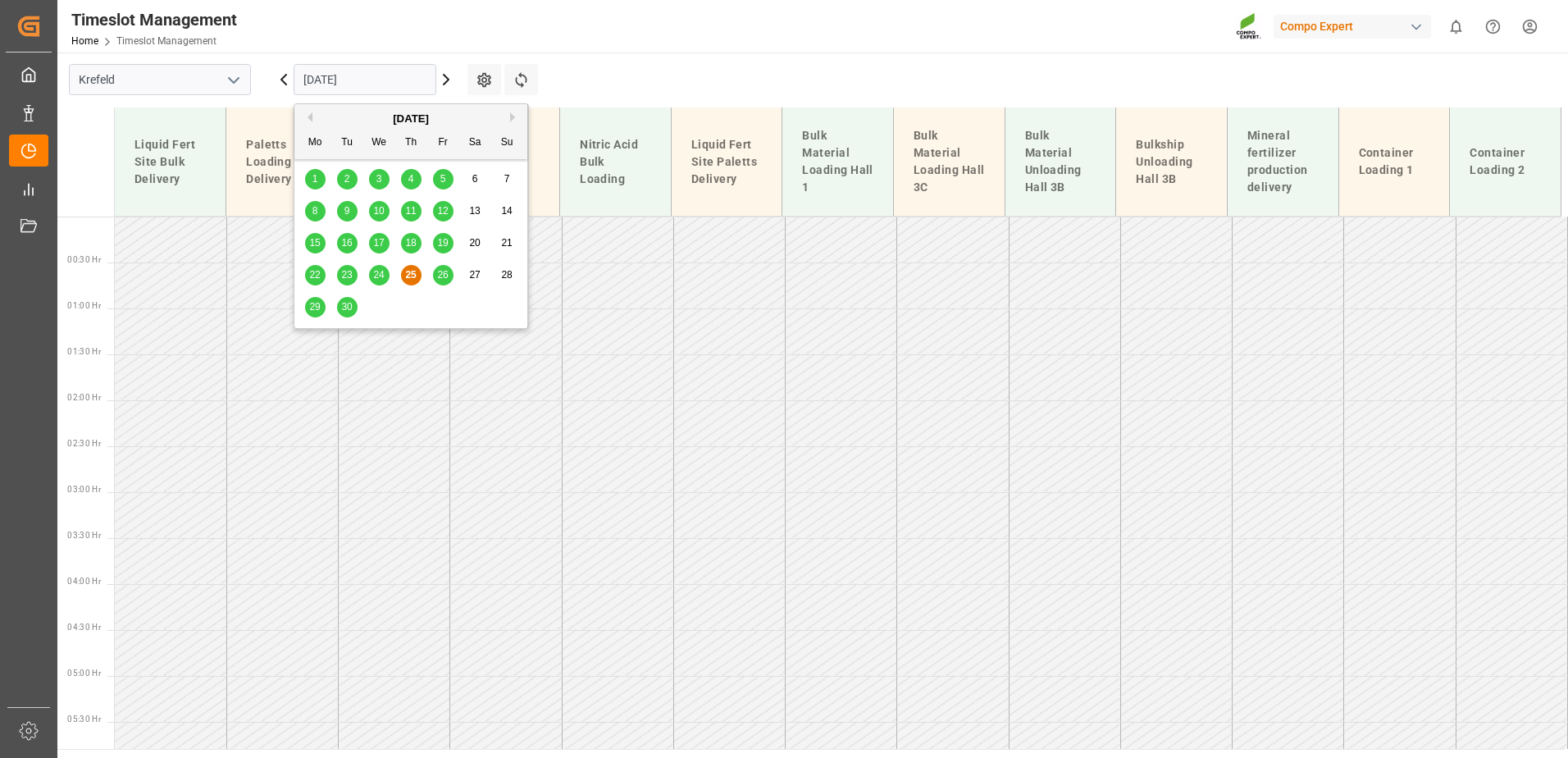
click at [305, 311] on div "29" at bounding box center [315, 308] width 20 height 19
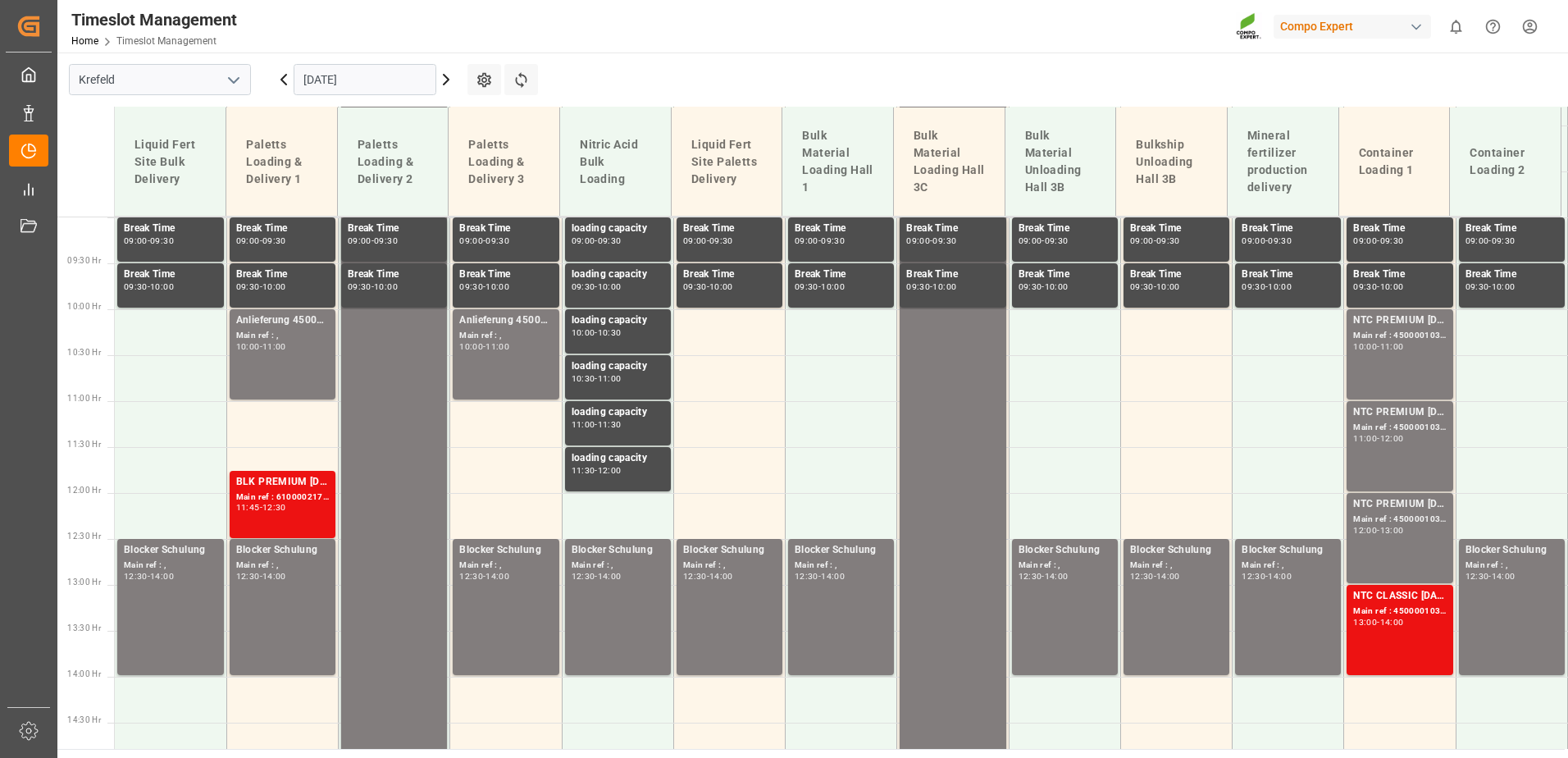
scroll to position [825, 0]
click at [1386, 356] on div "NTC PREMIUM [DATE] 25kg (x42) INT Main ref : 4500001036, 2000001012 10:00 - 11:…" at bounding box center [1399, 354] width 93 height 84
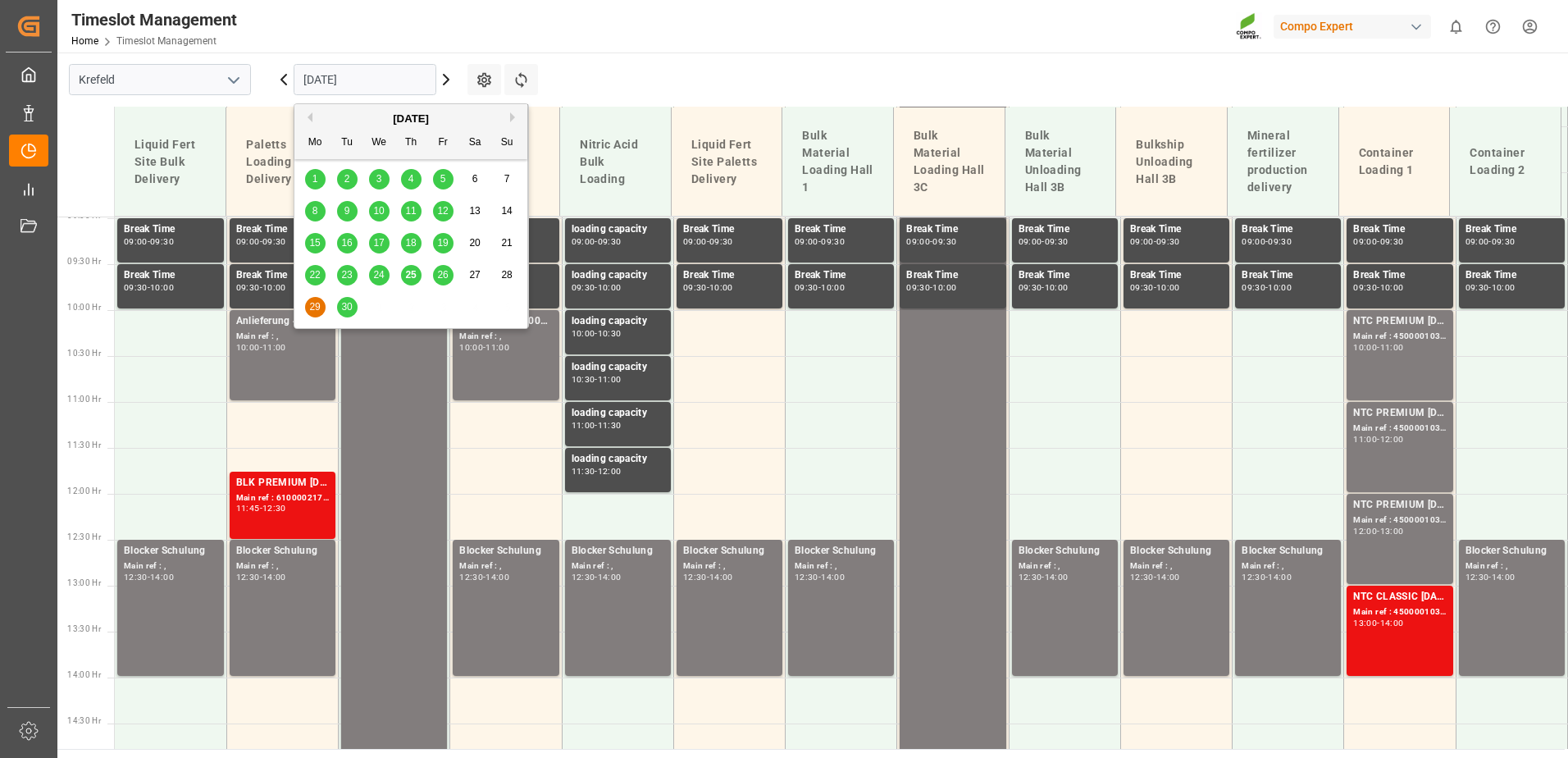
click at [369, 84] on input "[DATE]" at bounding box center [365, 79] width 143 height 31
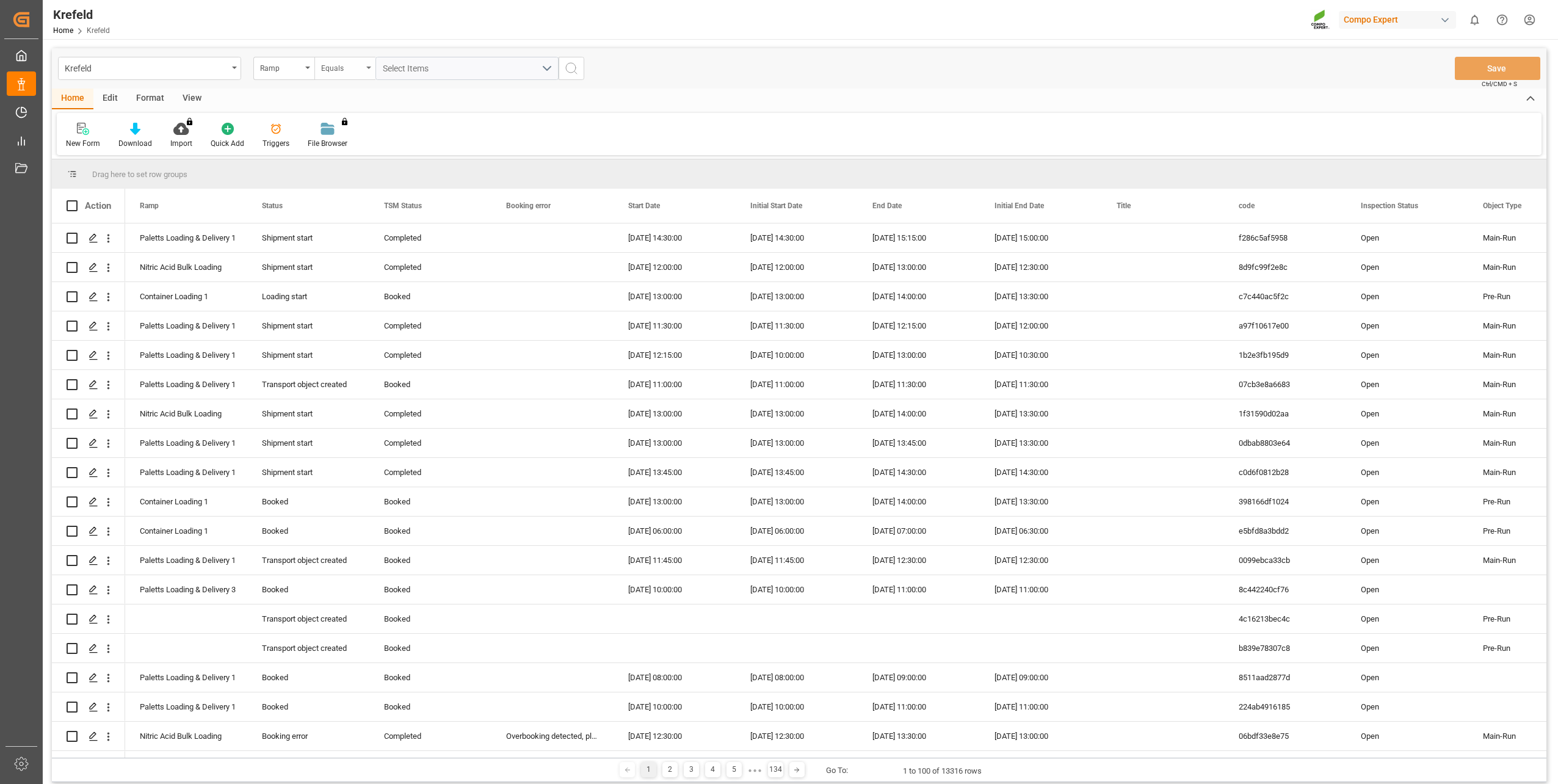
click at [350, 66] on div "Equals" at bounding box center [341, 66] width 41 height 14
click at [350, 146] on div "Not equal" at bounding box center [406, 150] width 182 height 26
click at [427, 54] on div "Krefeld Ramp Not equal Select Items Save Ctrl/CMD + S" at bounding box center [799, 68] width 1495 height 40
click at [423, 66] on span "Select Items" at bounding box center [408, 68] width 52 height 10
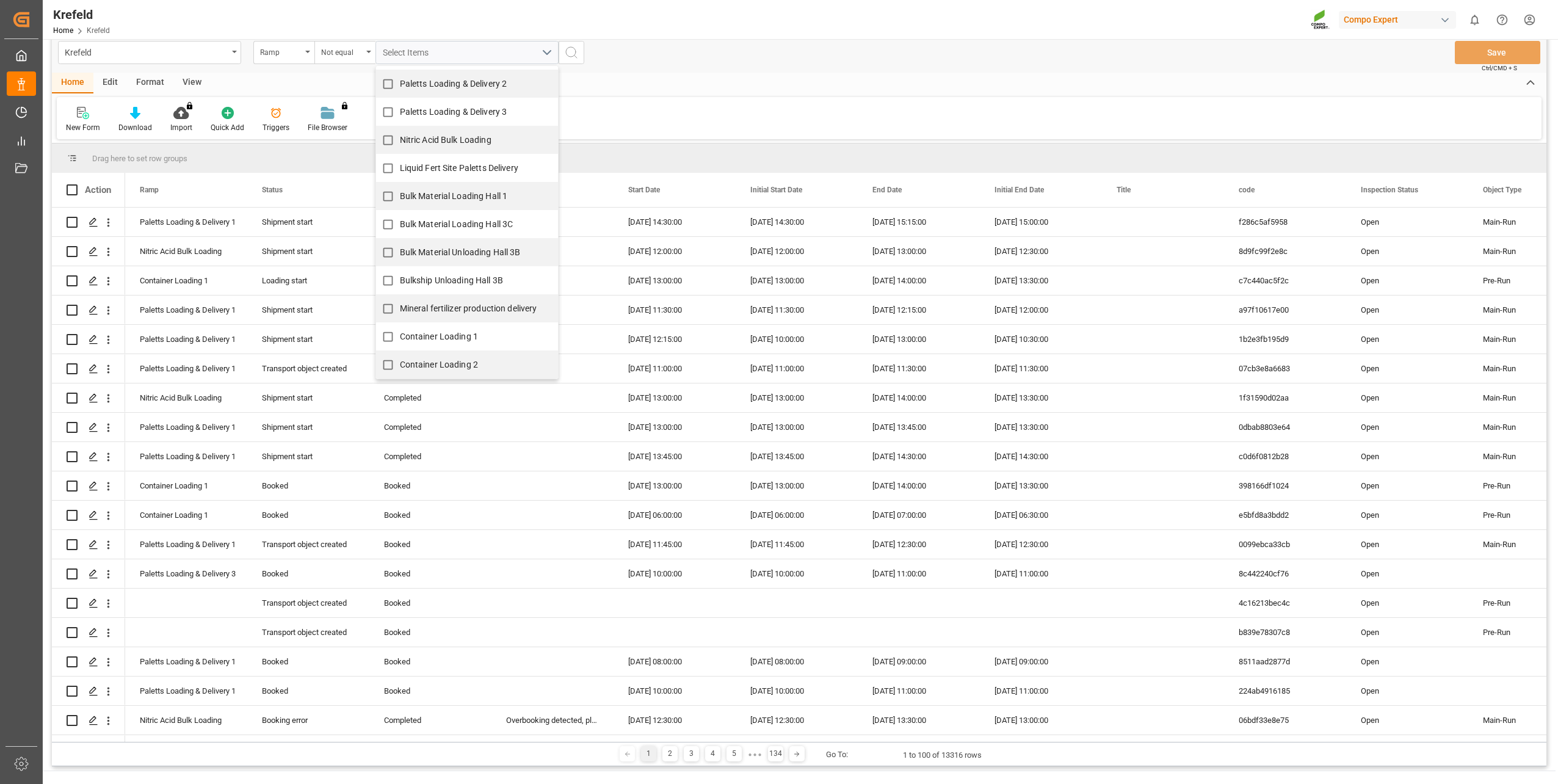
scroll to position [16, 0]
click at [430, 343] on label "Container Loading 1" at bounding box center [427, 336] width 102 height 24
click at [400, 343] on input "Container Loading 1" at bounding box center [388, 336] width 24 height 24
checkbox input "true"
click at [431, 358] on span "Container Loading 2" at bounding box center [439, 364] width 79 height 13
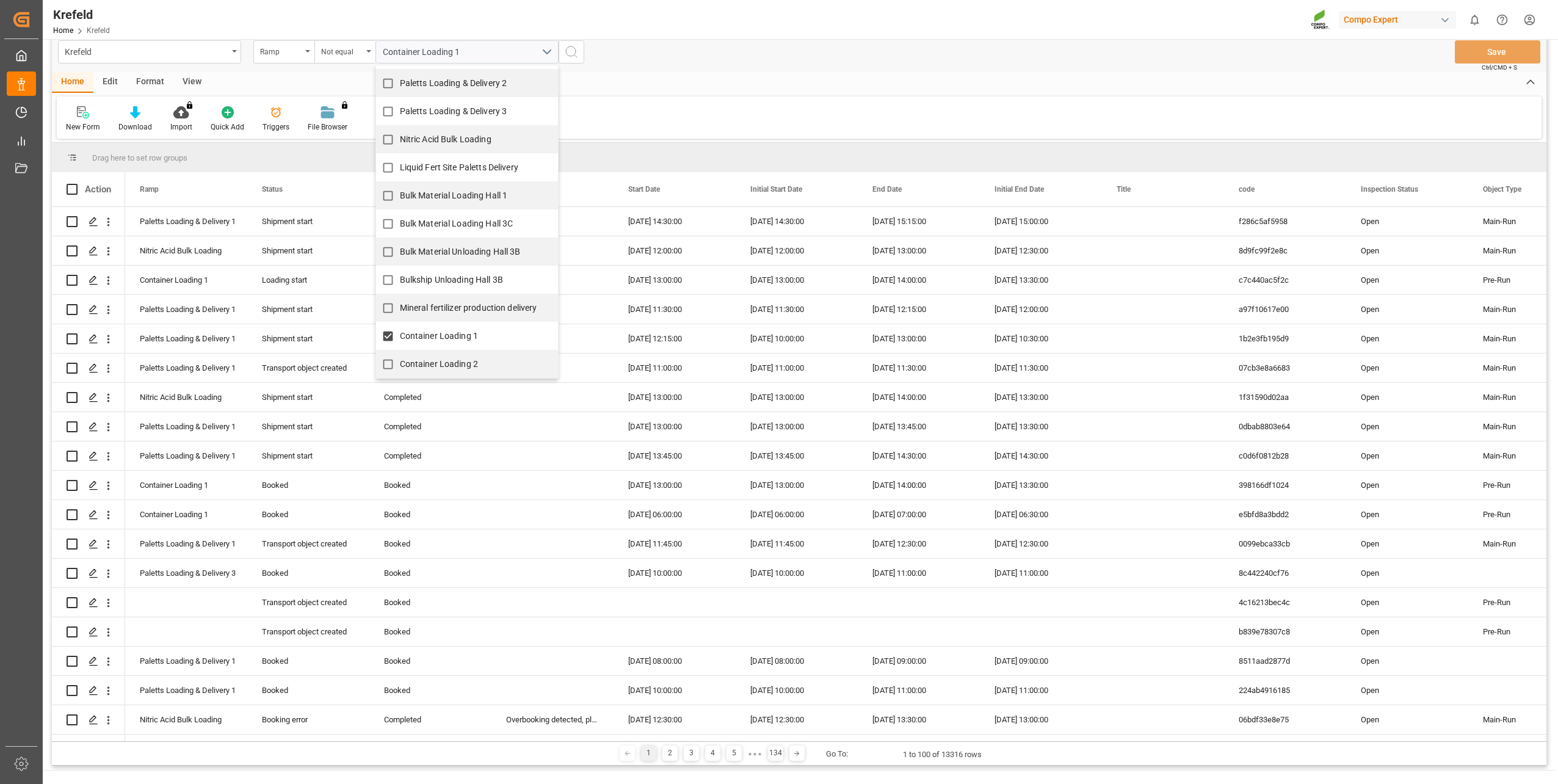
click at [400, 358] on input "Container Loading 2" at bounding box center [388, 364] width 24 height 24
checkbox input "true"
click at [688, 72] on div "Krefeld Ramp Not equal Container Loading 1, Container Loading 2 Liquid Fert Sit…" at bounding box center [799, 51] width 1495 height 40
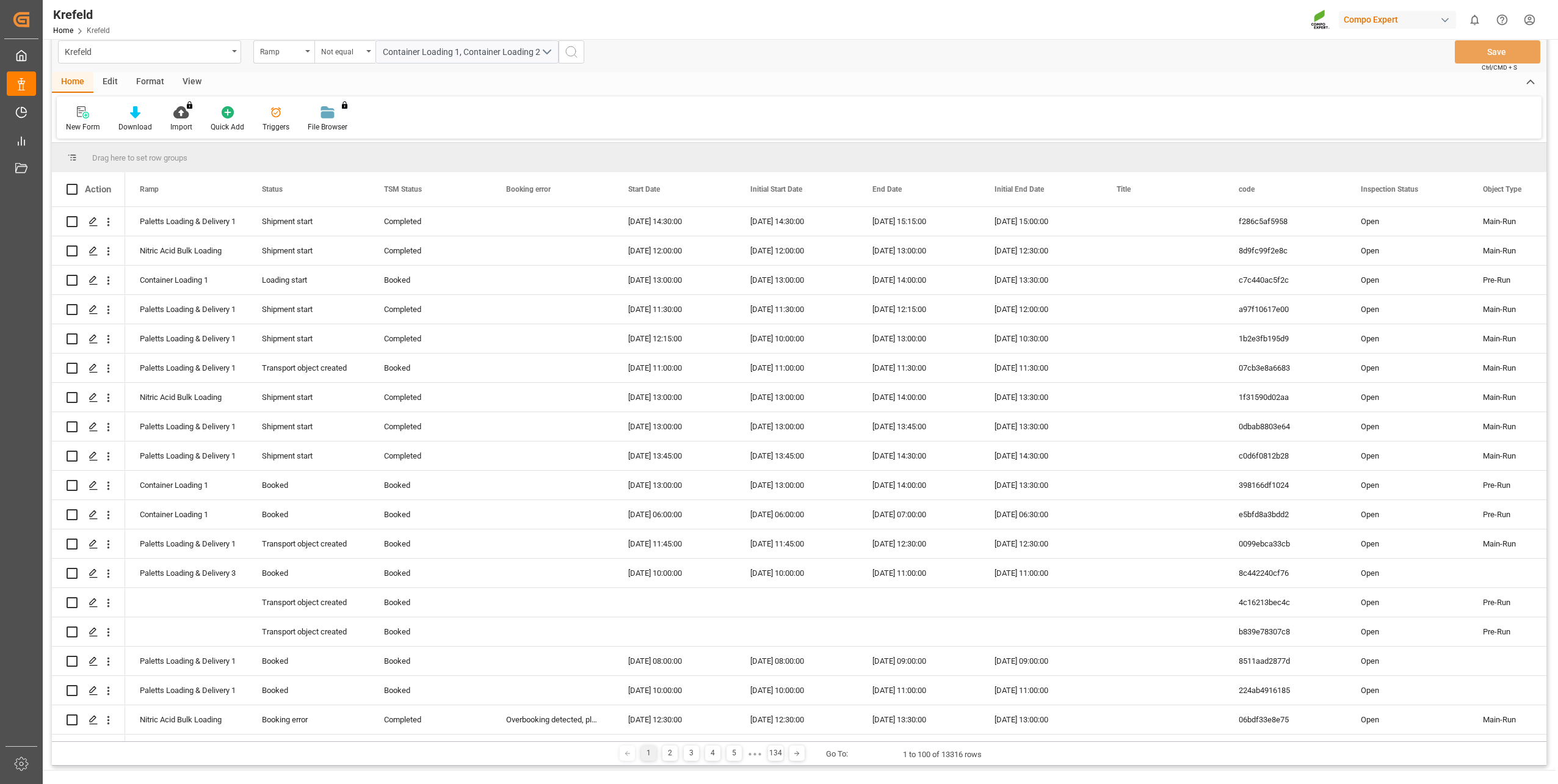
click at [576, 52] on icon "search button" at bounding box center [572, 52] width 14 height 14
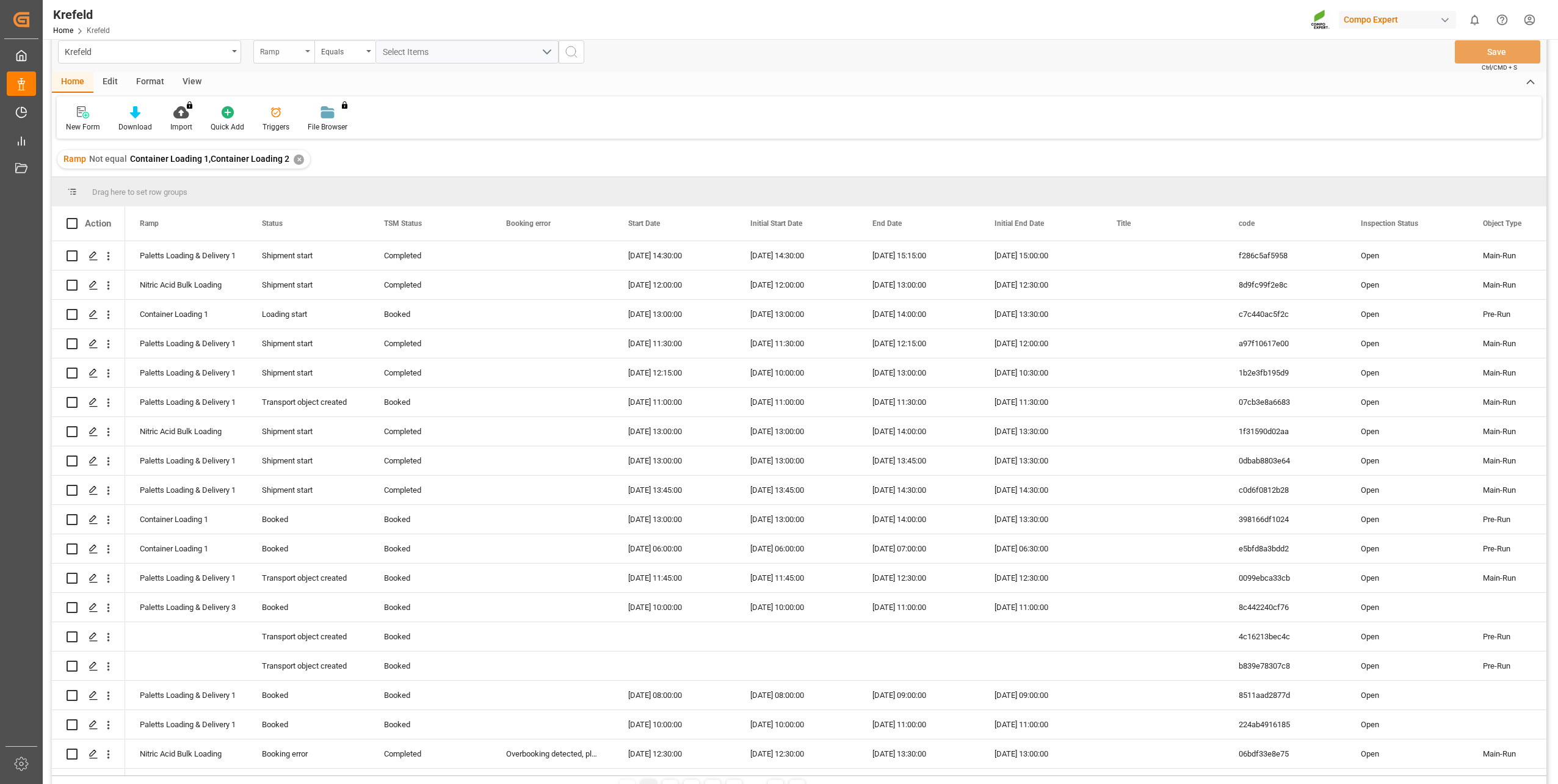
click at [291, 49] on div "Ramp" at bounding box center [280, 50] width 41 height 14
click at [288, 211] on div "Start Date" at bounding box center [345, 210] width 182 height 26
click at [417, 51] on input "text" at bounding box center [467, 51] width 183 height 23
click at [360, 52] on div "Equals" at bounding box center [341, 50] width 41 height 14
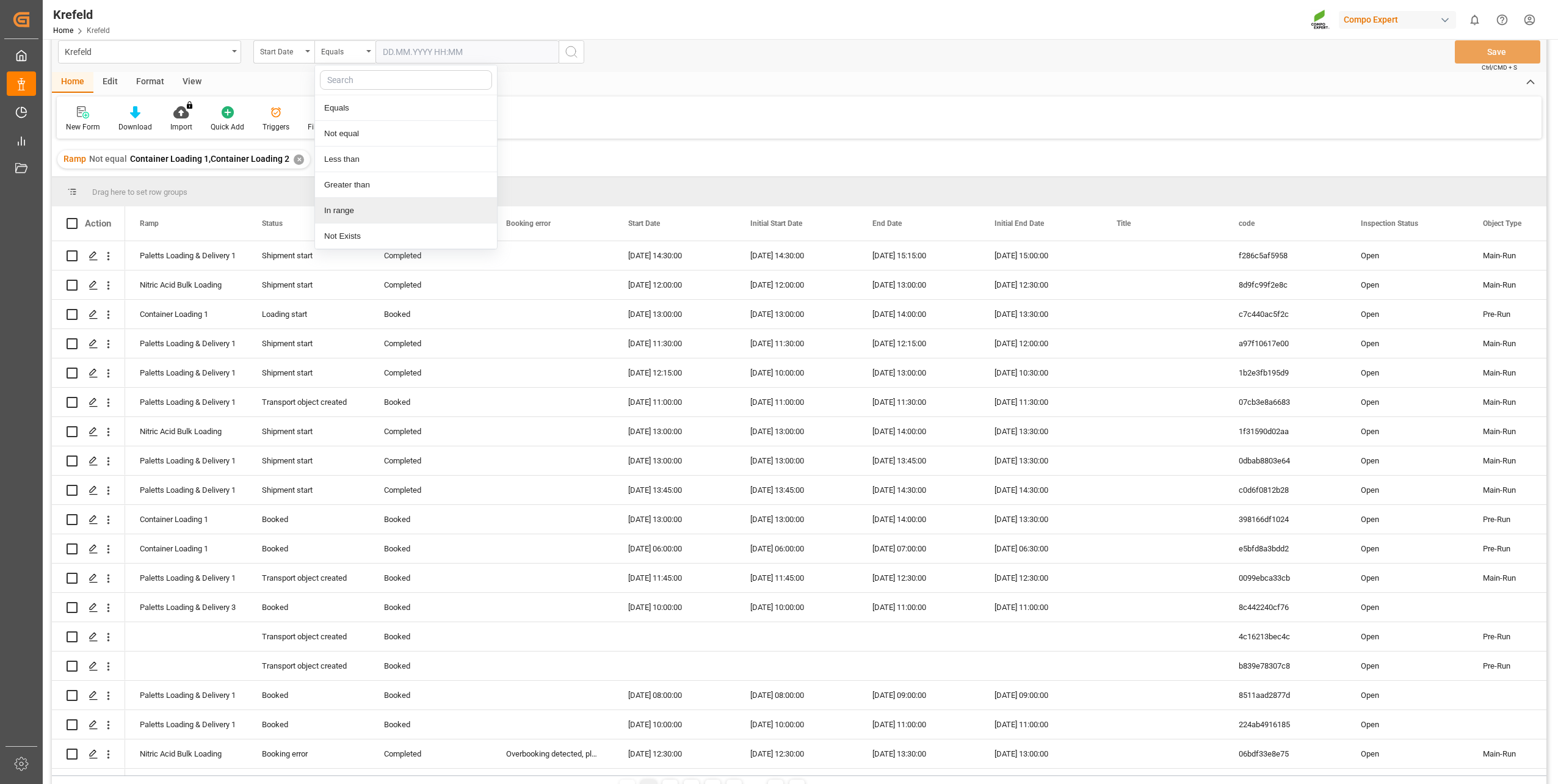
click at [354, 211] on div "In range" at bounding box center [406, 210] width 182 height 26
click at [420, 45] on input "text" at bounding box center [421, 51] width 92 height 23
click at [388, 215] on div "29" at bounding box center [391, 222] width 15 height 14
type input "29.09.2025 00:00"
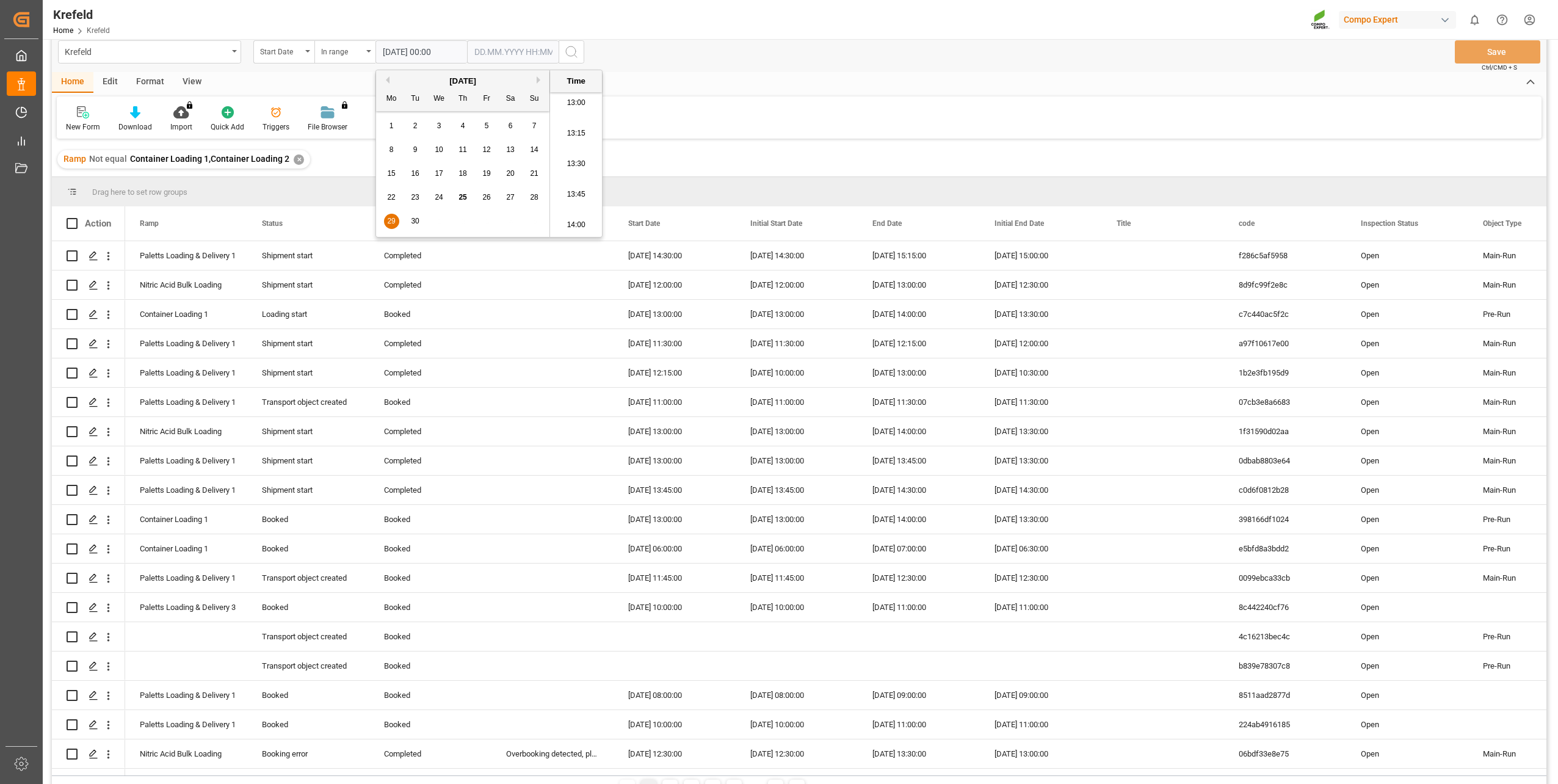
click at [536, 79] on div "[DATE]" at bounding box center [463, 81] width 173 height 12
click at [539, 79] on button "Next Month" at bounding box center [540, 79] width 7 height 7
click at [742, 64] on div "Krefeld Start Date In range 29.09.2025 00:00 Save Ctrl/CMD + S" at bounding box center [799, 51] width 1495 height 40
click at [368, 54] on div "In range" at bounding box center [345, 51] width 61 height 23
click at [355, 108] on div "Equals" at bounding box center [406, 108] width 182 height 26
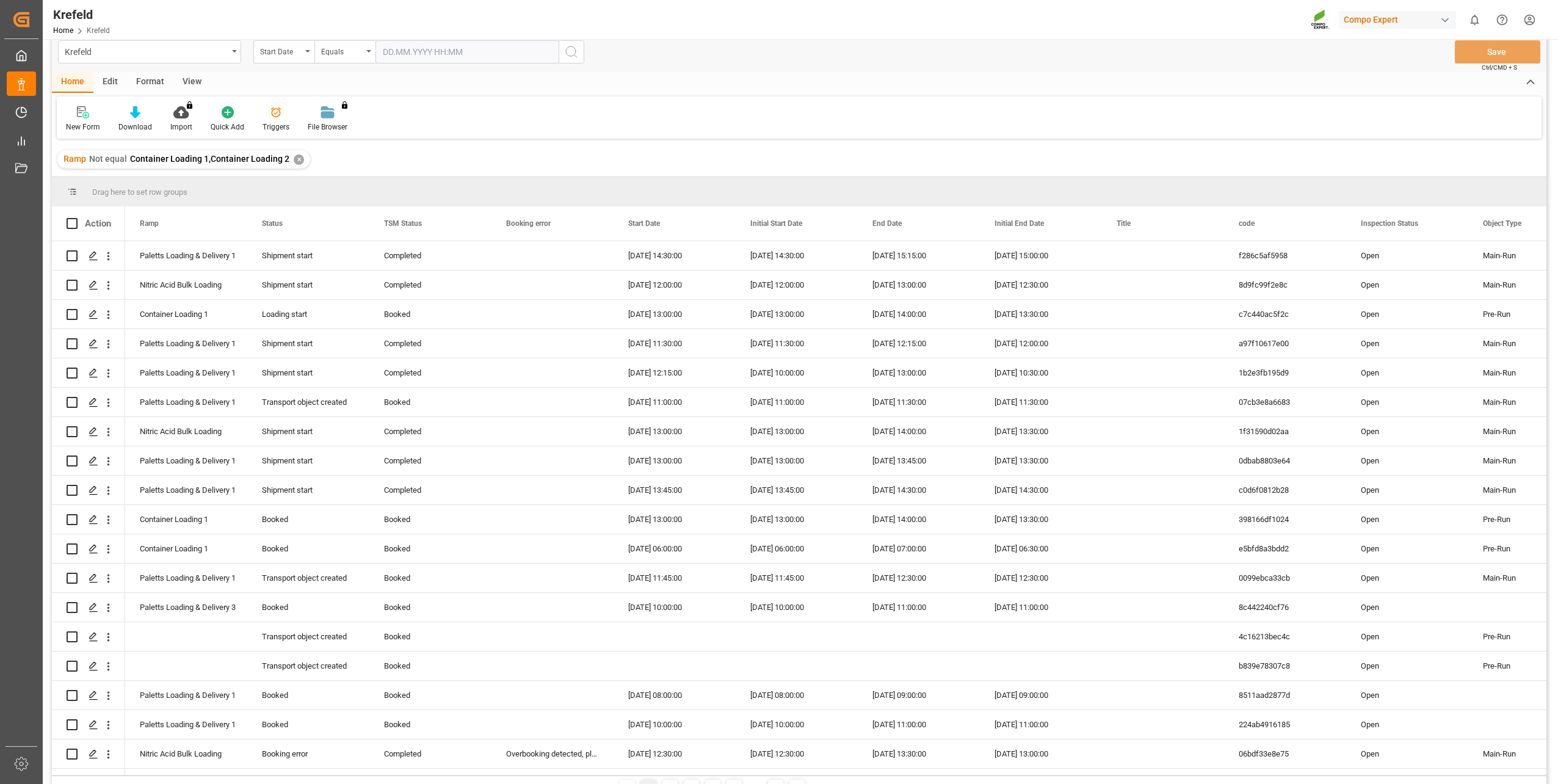
click at [419, 49] on input "text" at bounding box center [467, 51] width 183 height 23
click at [411, 225] on div "30" at bounding box center [415, 222] width 15 height 14
type input "30.09.2025 00:00"
click at [572, 39] on header "Krefeld Home Krefeld Compo Expert 0 Notifications Only show unread All Watching…" at bounding box center [796, 20] width 1524 height 39
click at [577, 47] on icon "search button" at bounding box center [572, 52] width 14 height 14
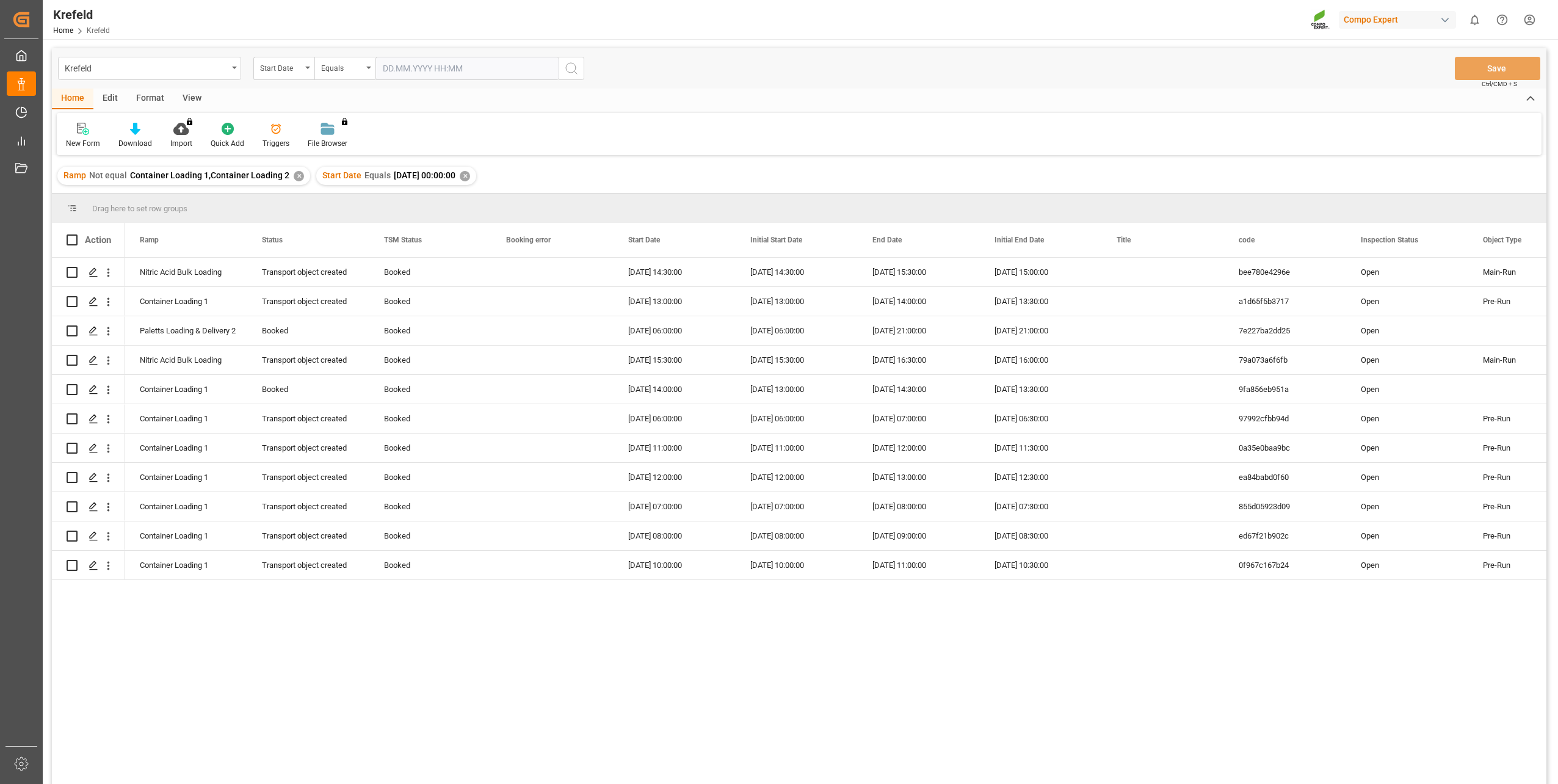
click at [294, 171] on div "✕" at bounding box center [299, 176] width 11 height 10
click at [287, 64] on div "Start Date" at bounding box center [280, 66] width 41 height 14
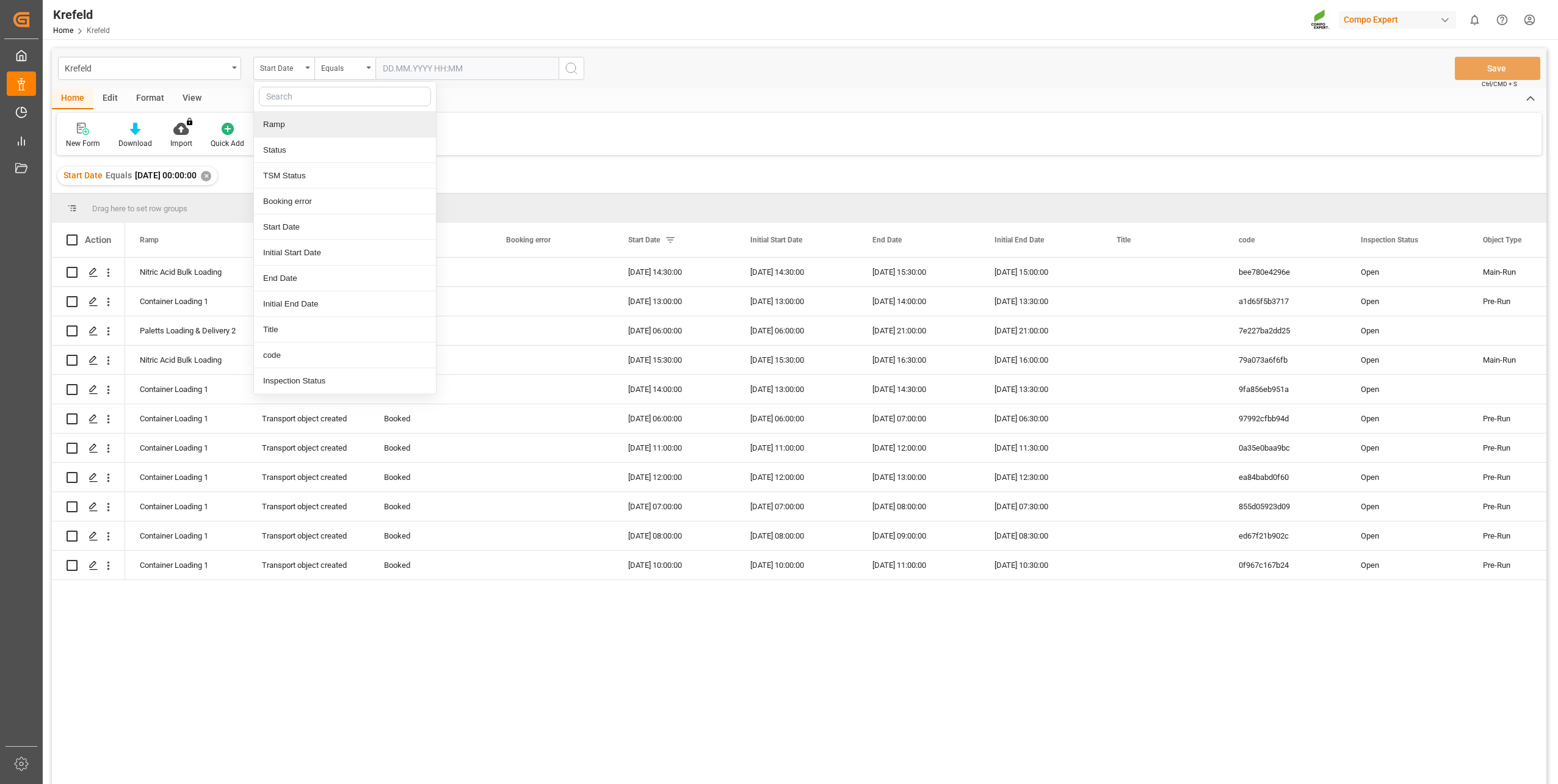
click at [287, 122] on div "Ramp" at bounding box center [345, 124] width 182 height 26
click at [340, 79] on div "Equals" at bounding box center [345, 68] width 61 height 23
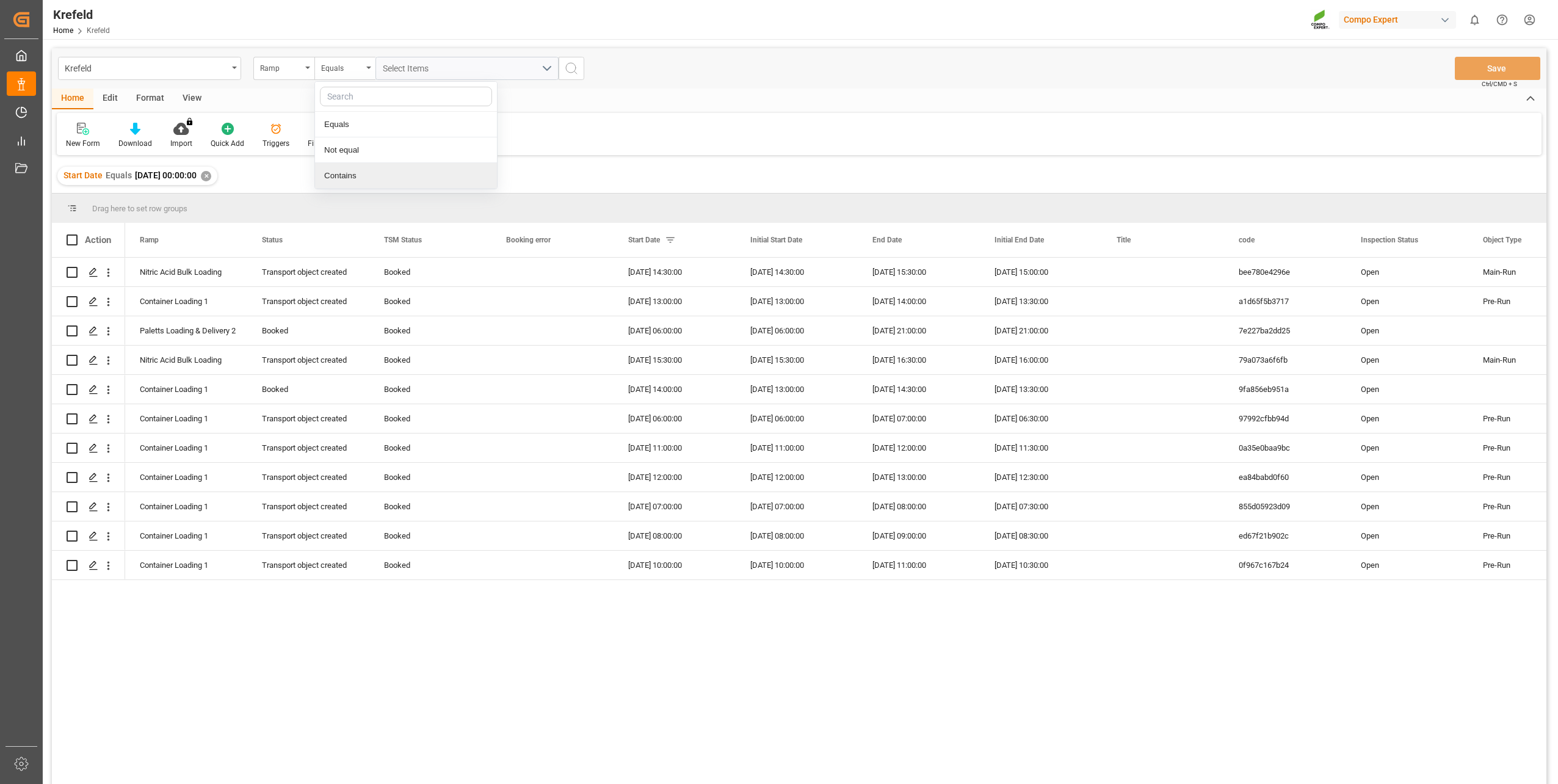
click at [345, 173] on div "Contains" at bounding box center [406, 175] width 182 height 26
click at [413, 75] on div "Select Items" at bounding box center [462, 69] width 159 height 13
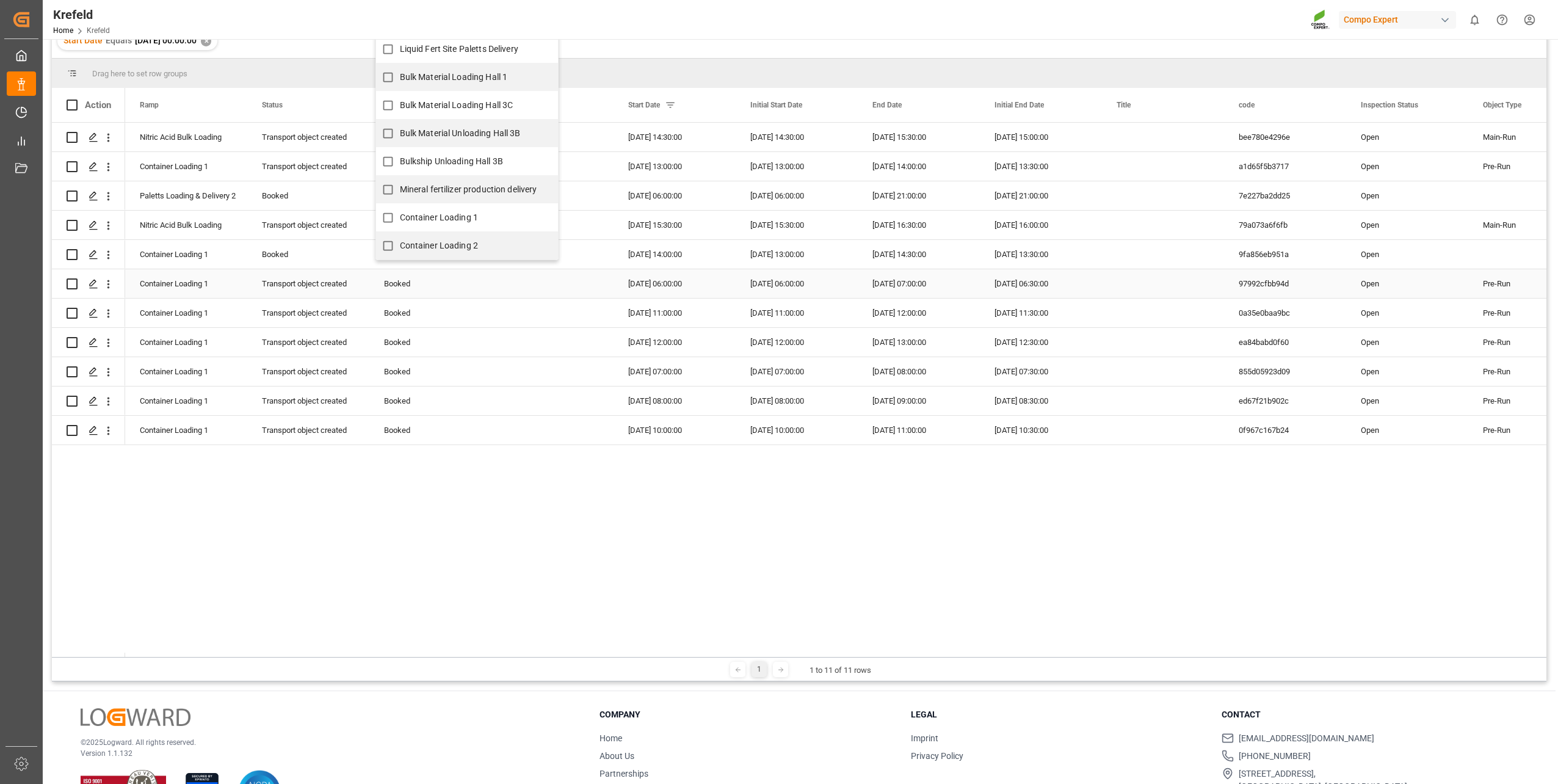
scroll to position [136, 0]
click at [451, 213] on span "Container Loading 1" at bounding box center [439, 217] width 79 height 10
click at [400, 213] on input "Container Loading 1" at bounding box center [388, 217] width 24 height 24
checkbox input "true"
click at [452, 245] on span "Container Loading 2" at bounding box center [439, 245] width 79 height 10
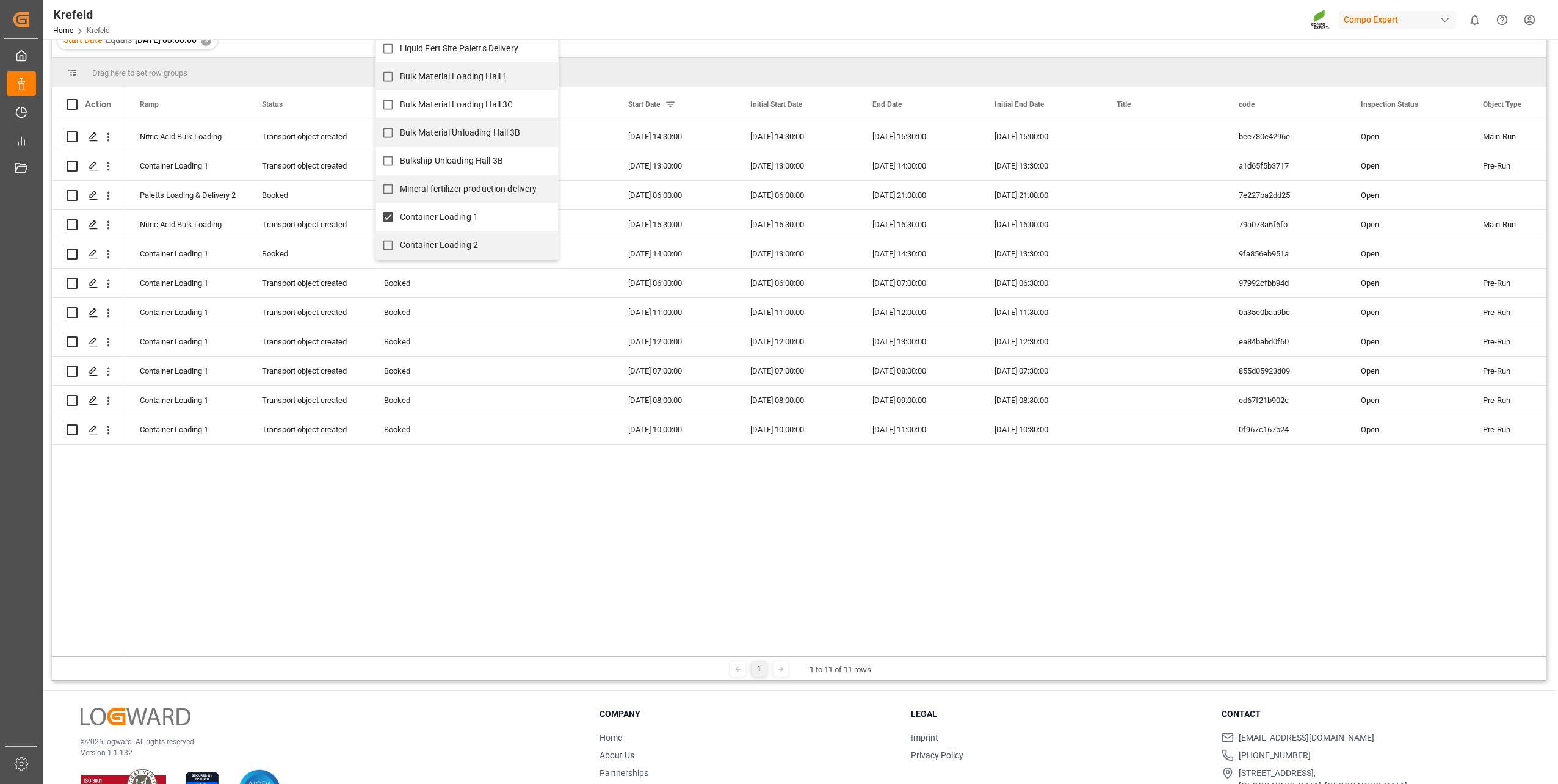
click at [400, 245] on input "Container Loading 2" at bounding box center [388, 245] width 24 height 24
checkbox input "true"
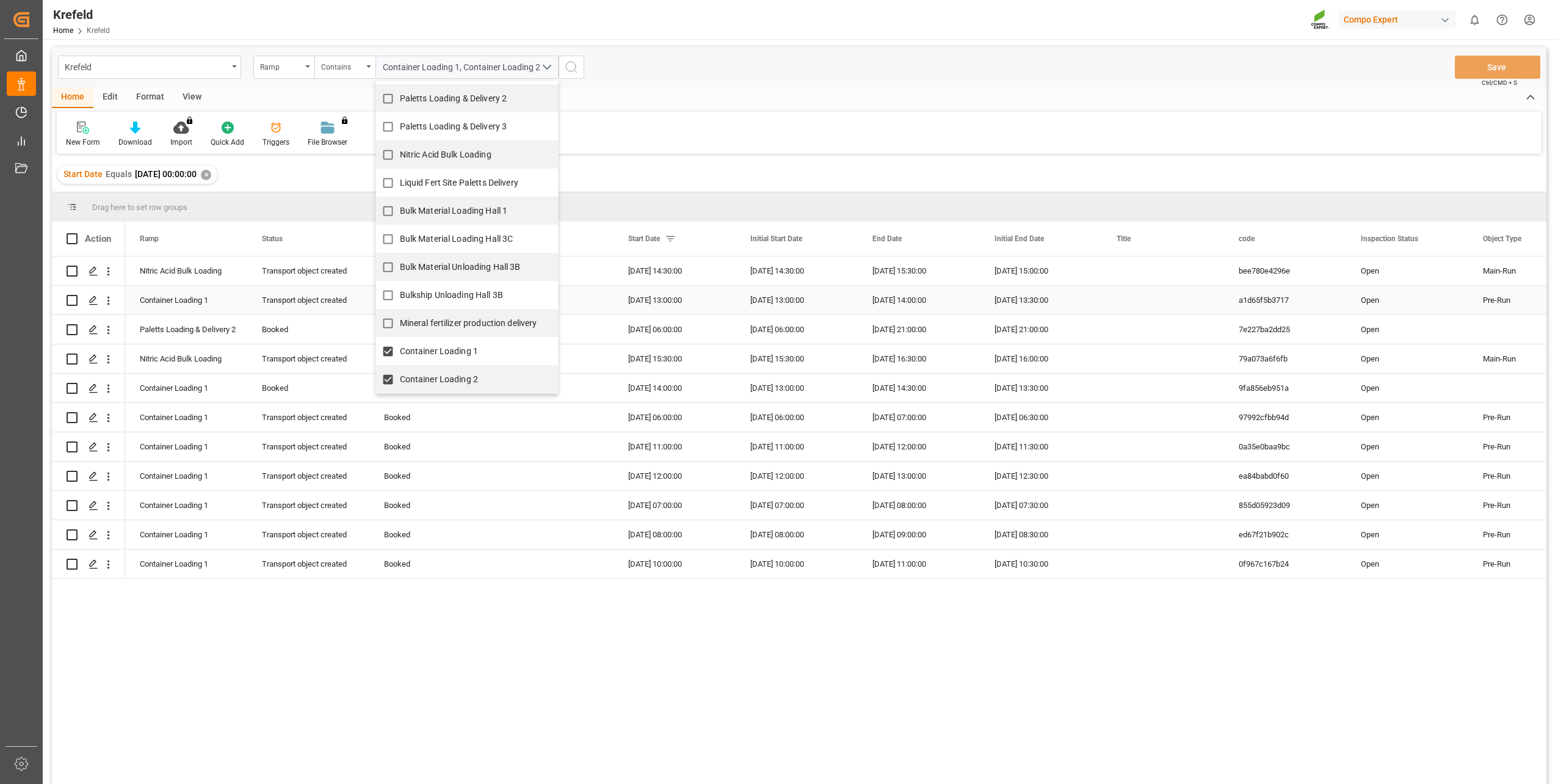
scroll to position [0, 0]
click at [728, 107] on div "Home Edit Format View" at bounding box center [799, 99] width 1495 height 21
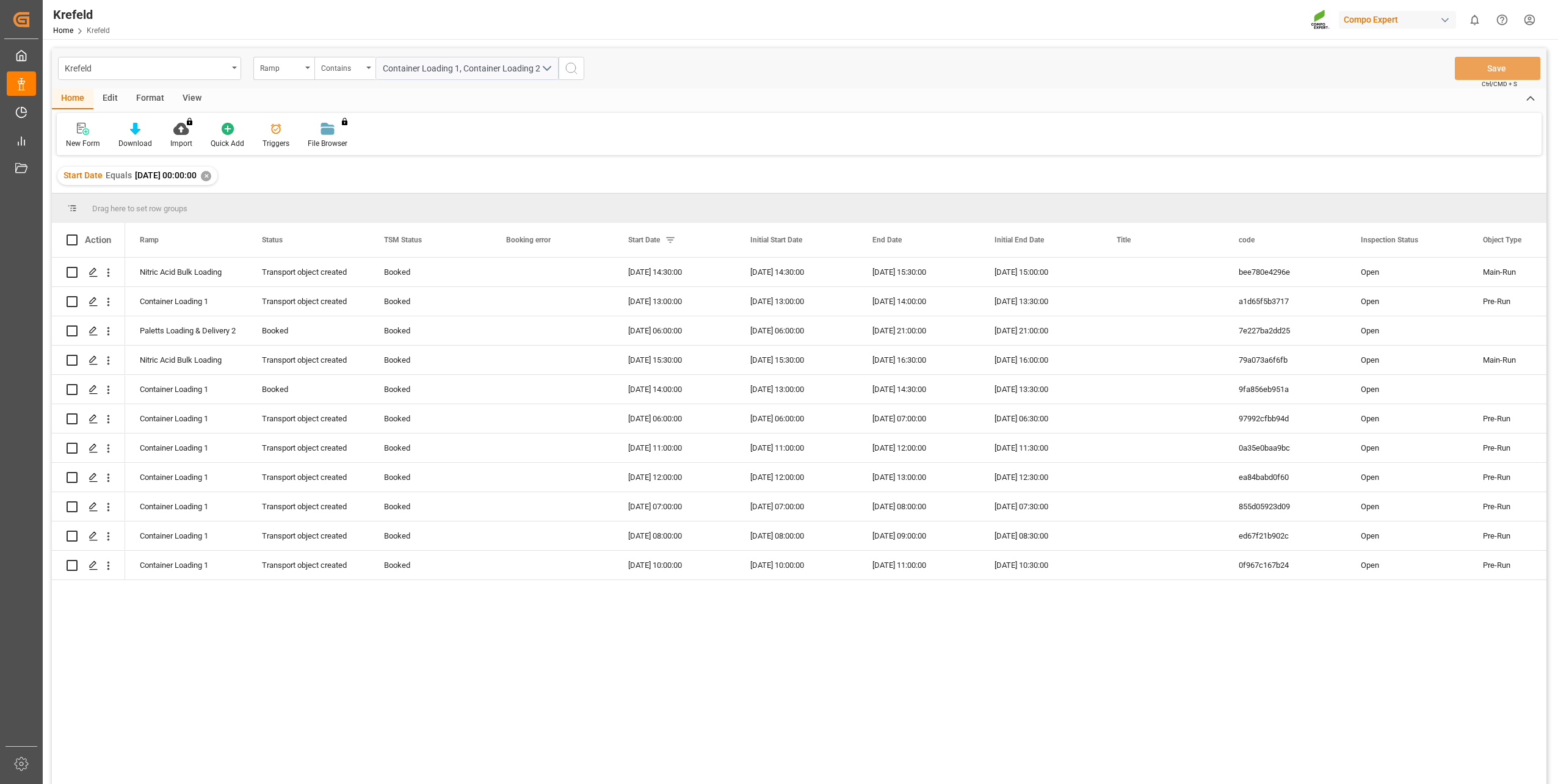
click at [583, 72] on button "search button" at bounding box center [571, 68] width 26 height 23
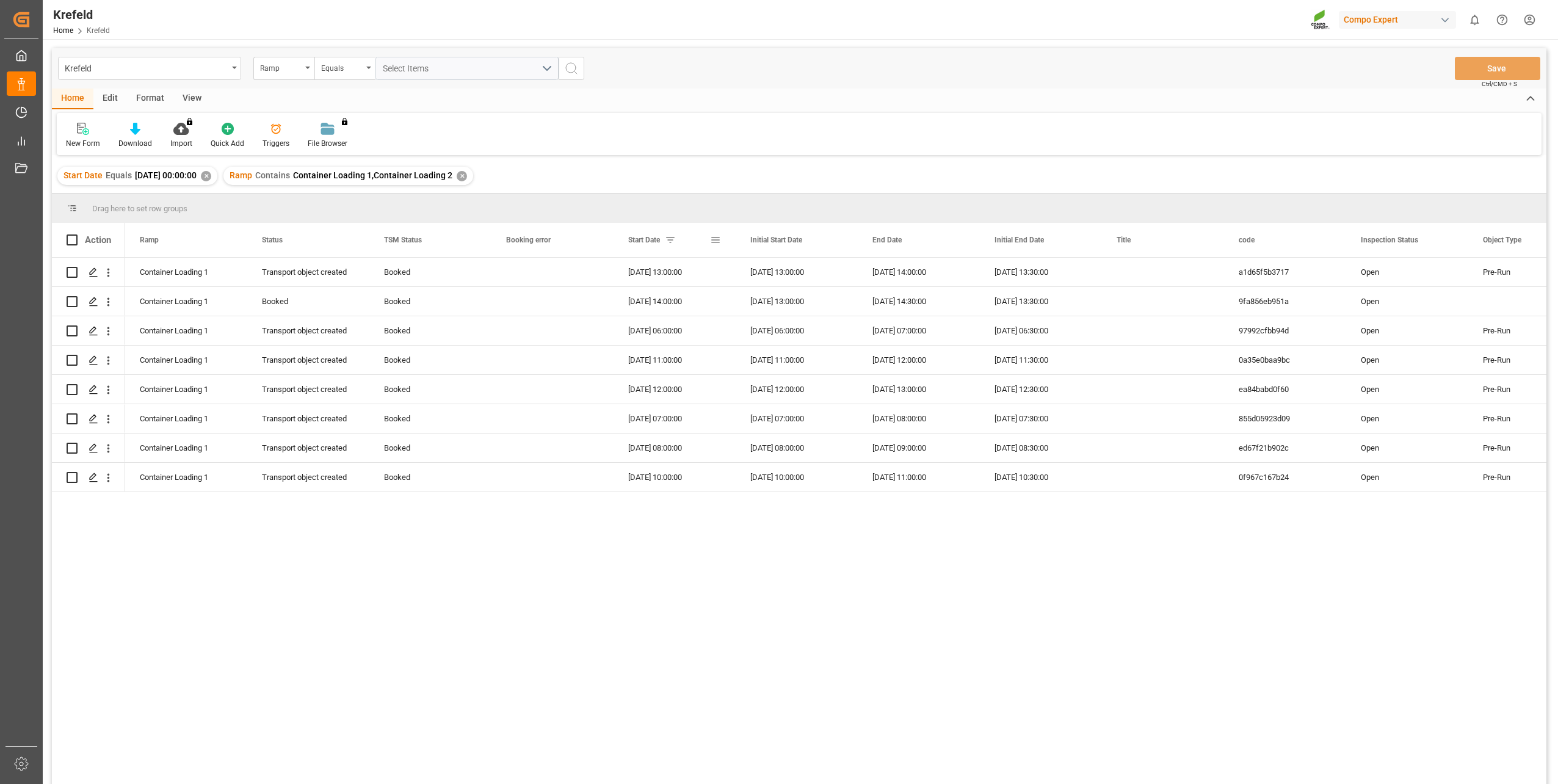
click at [658, 238] on span "Start Date" at bounding box center [644, 239] width 32 height 9
click at [677, 276] on div "30.09.2025 06:00:00" at bounding box center [675, 272] width 122 height 29
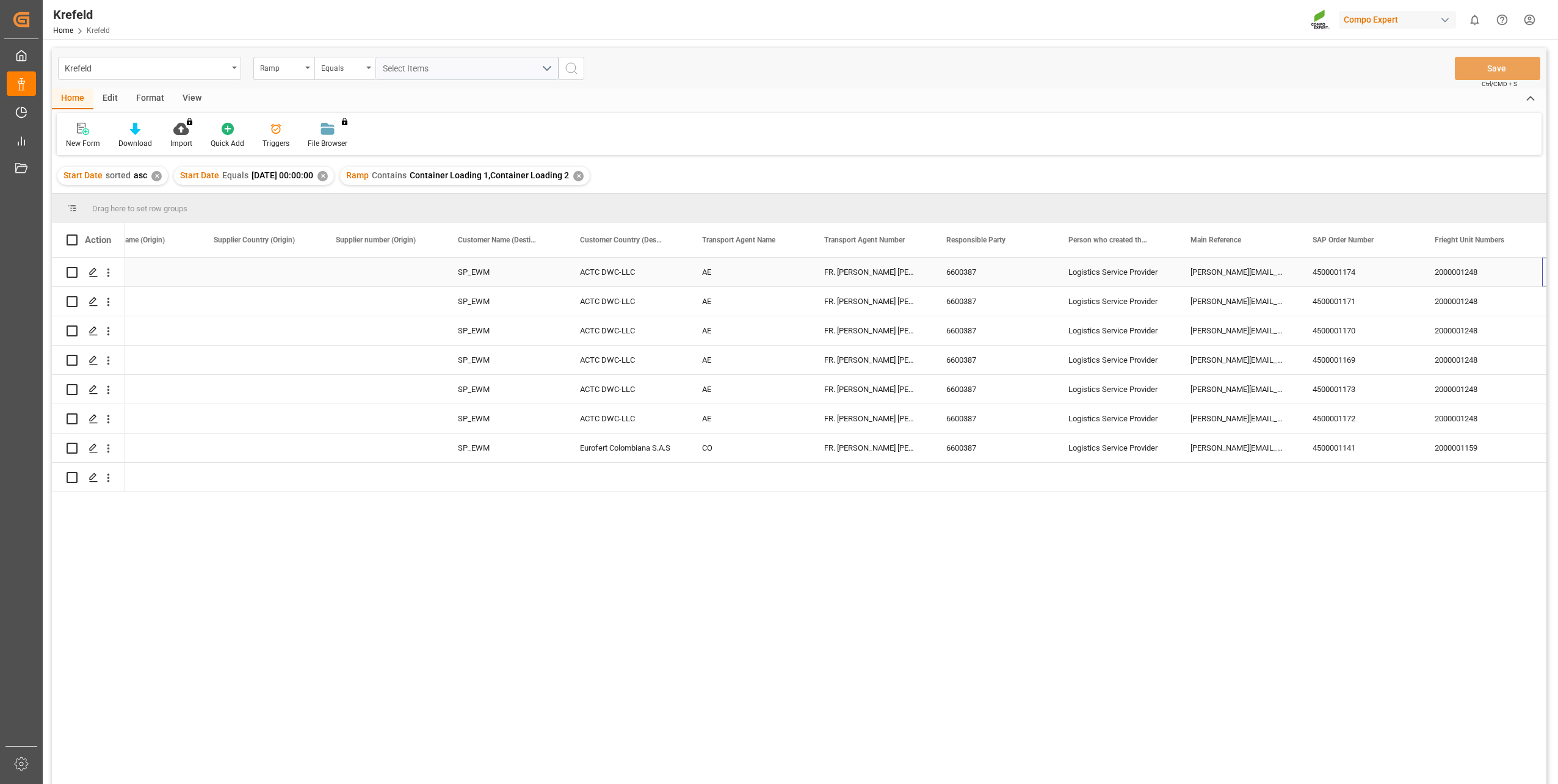
scroll to position [0, 2002]
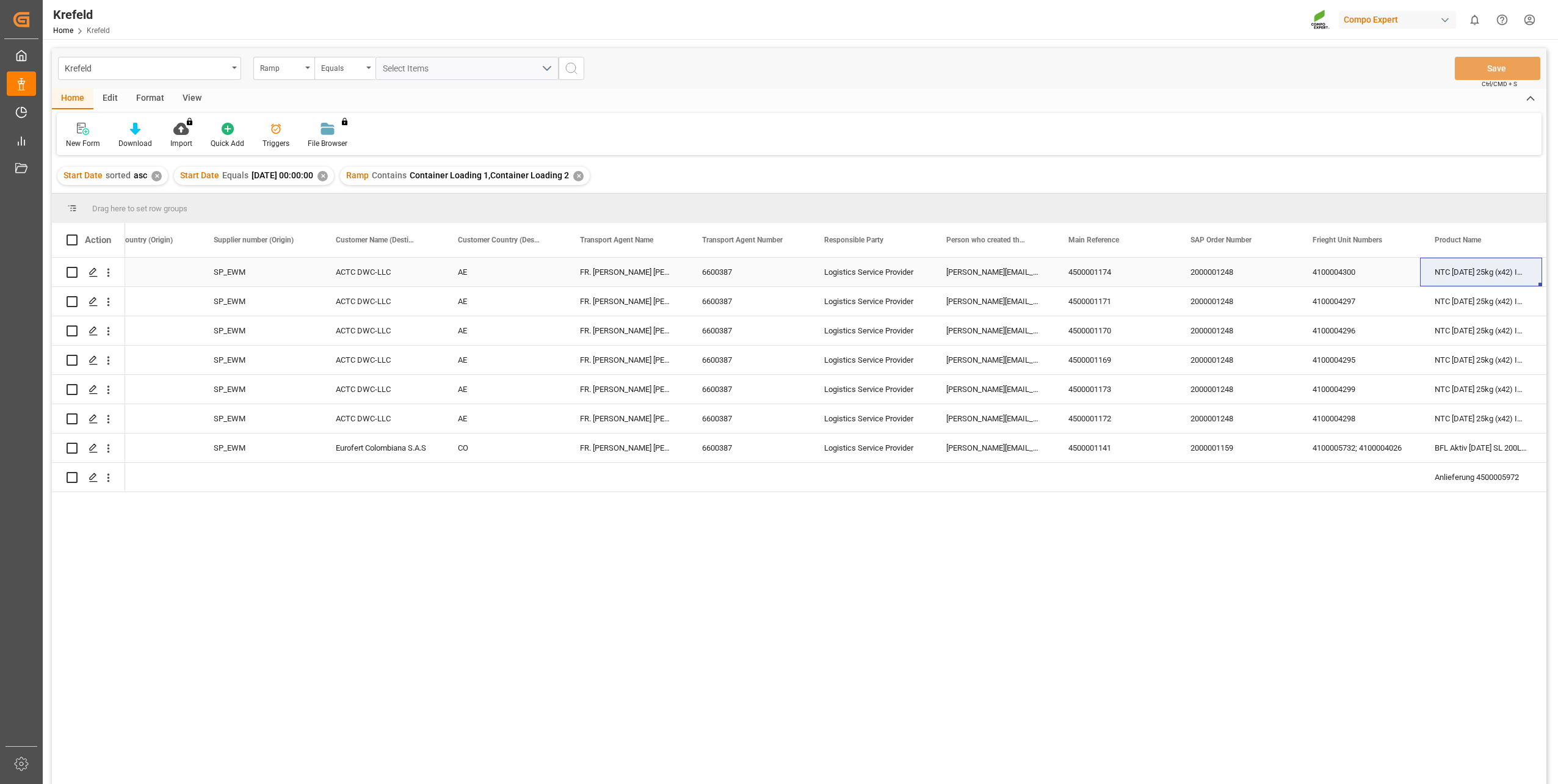
click at [1167, 268] on div "2000001248" at bounding box center [1237, 272] width 122 height 29
click at [1167, 266] on div "2000001248" at bounding box center [1237, 272] width 122 height 29
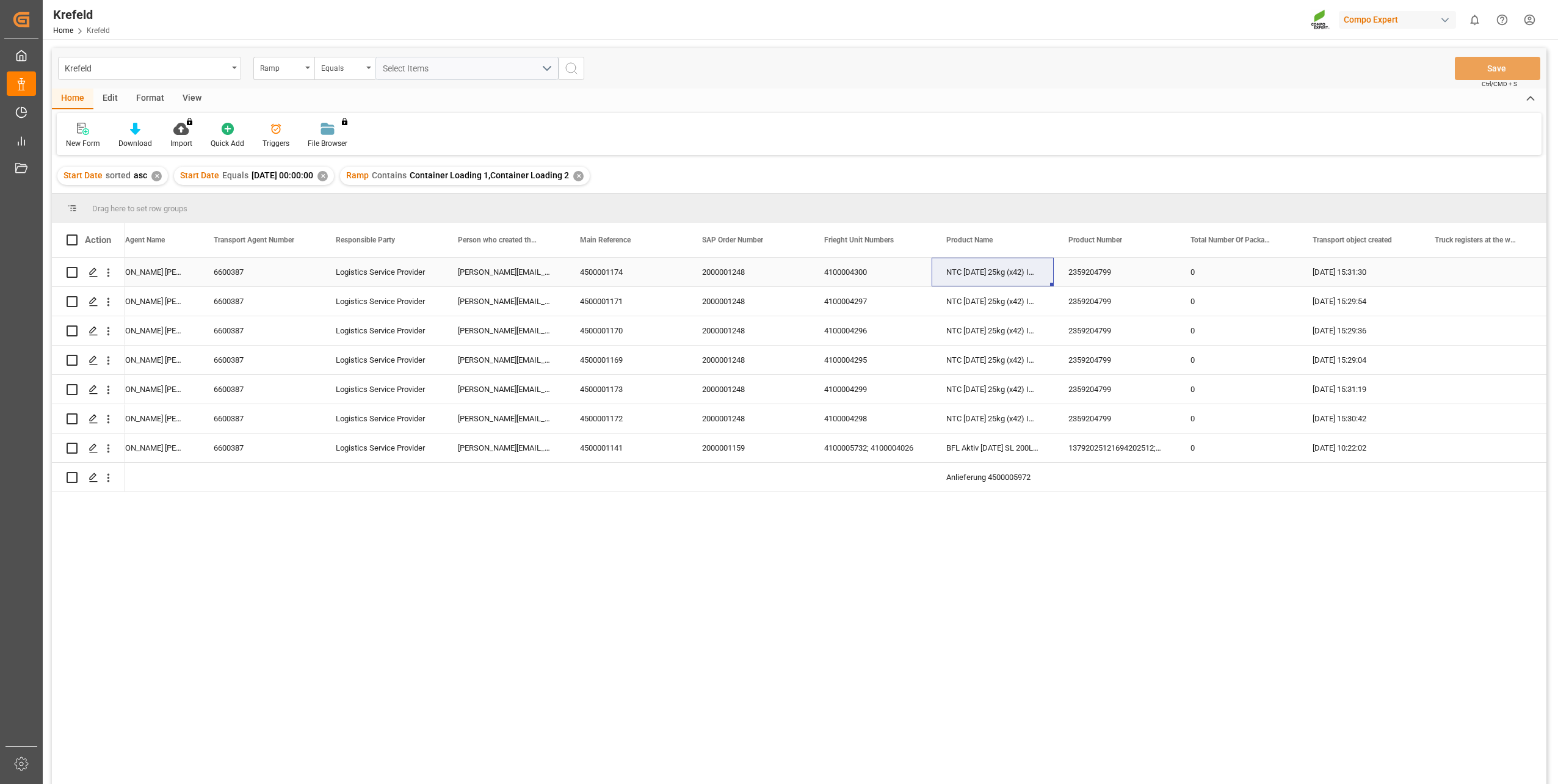
click at [973, 276] on div "NTC [DATE] 25kg (x42) INT MTO" at bounding box center [993, 272] width 122 height 29
click at [1124, 273] on div "2359204799" at bounding box center [1115, 272] width 122 height 29
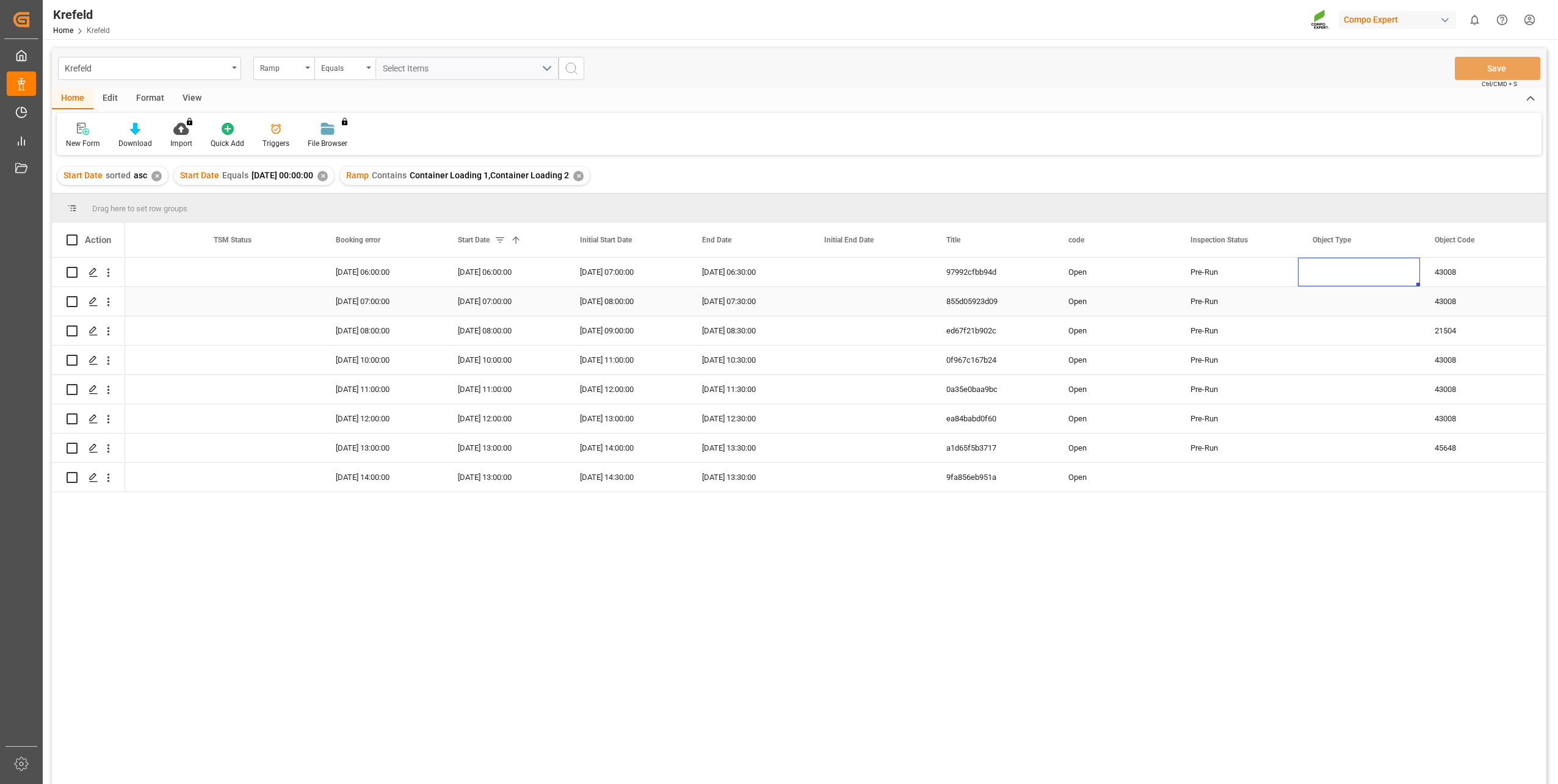
scroll to position [0, 903]
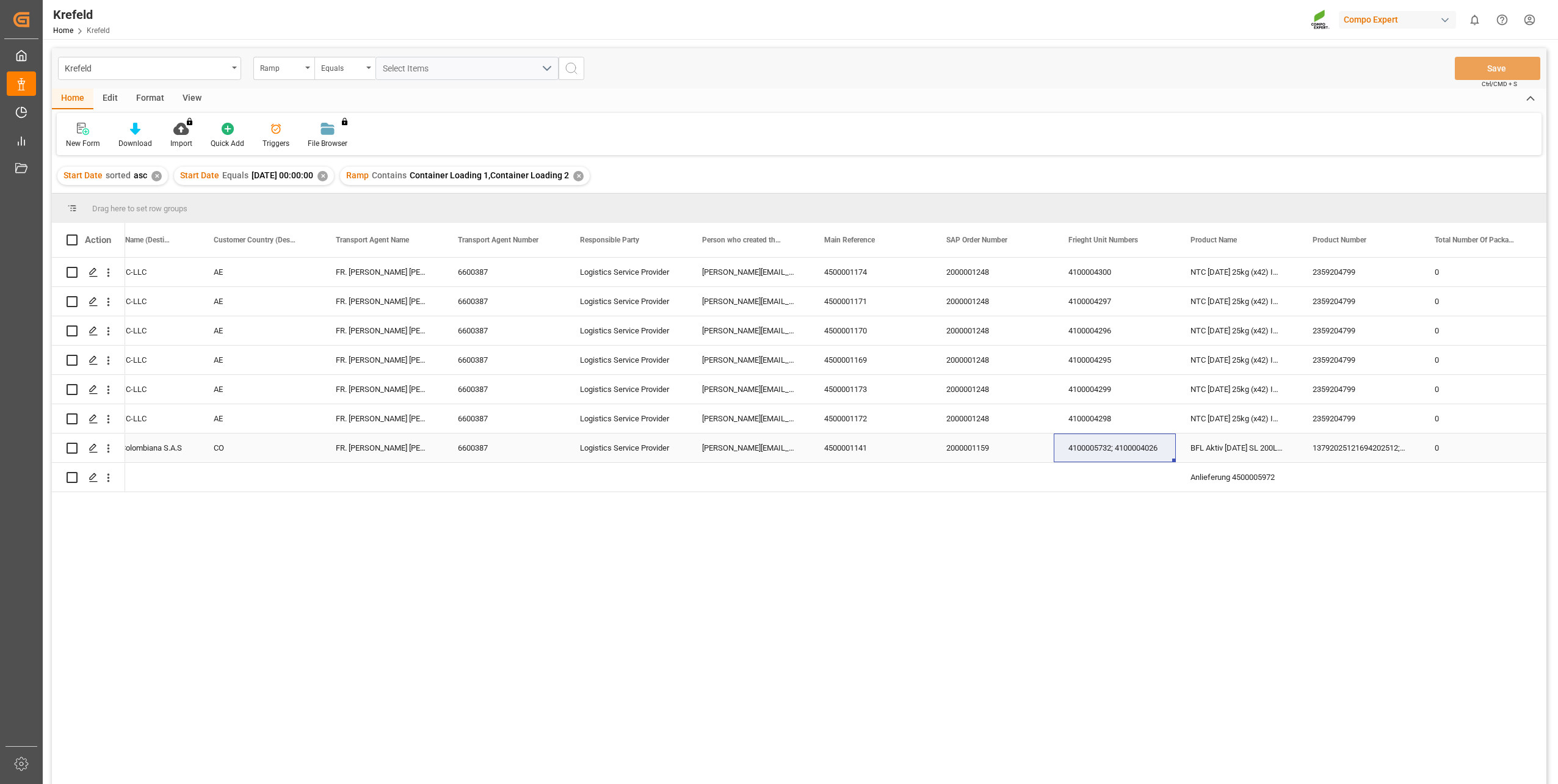
click at [992, 444] on div "2000001159" at bounding box center [993, 448] width 122 height 29
click at [986, 269] on div "2000001248" at bounding box center [993, 272] width 122 height 29
click at [572, 564] on div "SP_EWM ACTC DWC-LLC AE FR. MEYER'S SOHN (GMBH & CO.) KG 6600387 Logistics Servi…" at bounding box center [836, 525] width 1421 height 534
